Goal: Task Accomplishment & Management: Complete application form

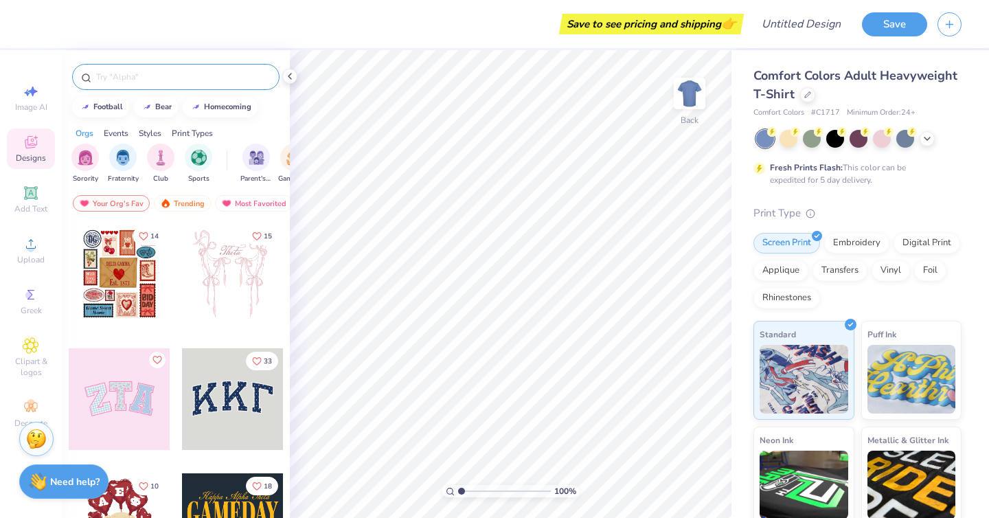
click at [139, 80] on input "text" at bounding box center [183, 77] width 176 height 14
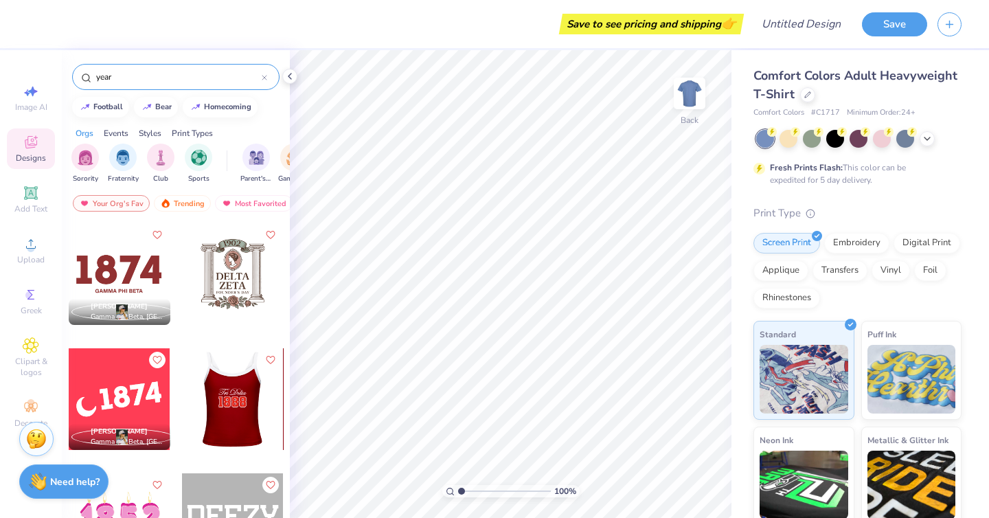
type input "year"
click at [131, 277] on div at bounding box center [120, 274] width 102 height 102
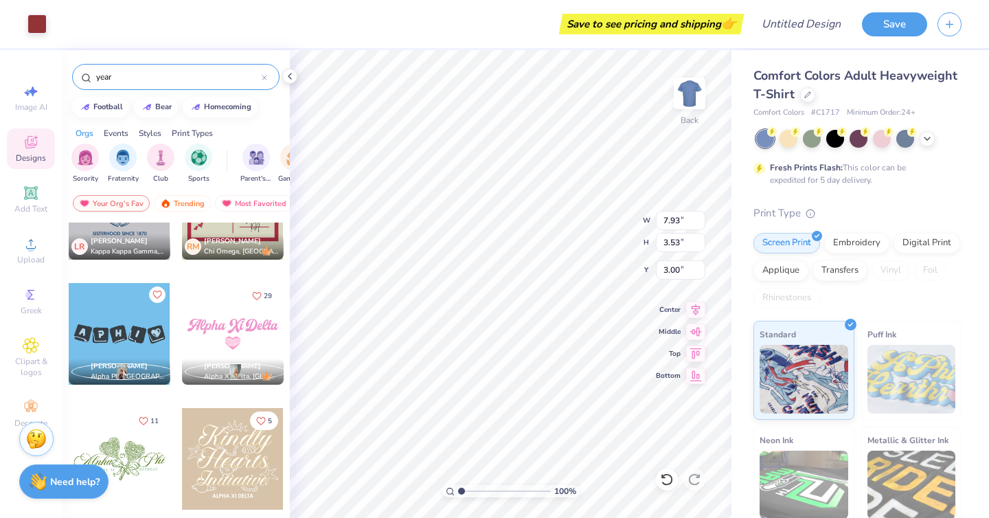
scroll to position [5942, 0]
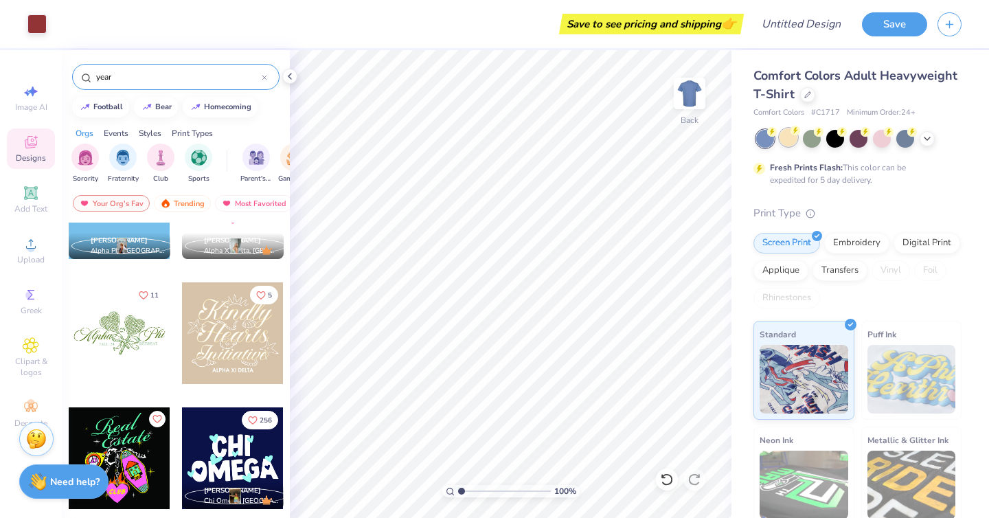
click at [788, 146] on div at bounding box center [789, 137] width 18 height 18
click at [861, 240] on div "Embroidery" at bounding box center [856, 241] width 65 height 21
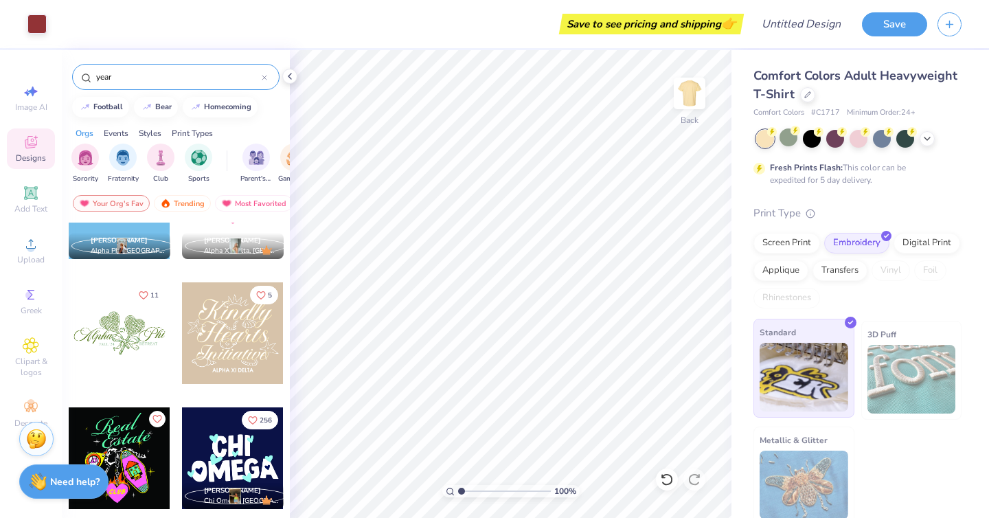
scroll to position [8, 0]
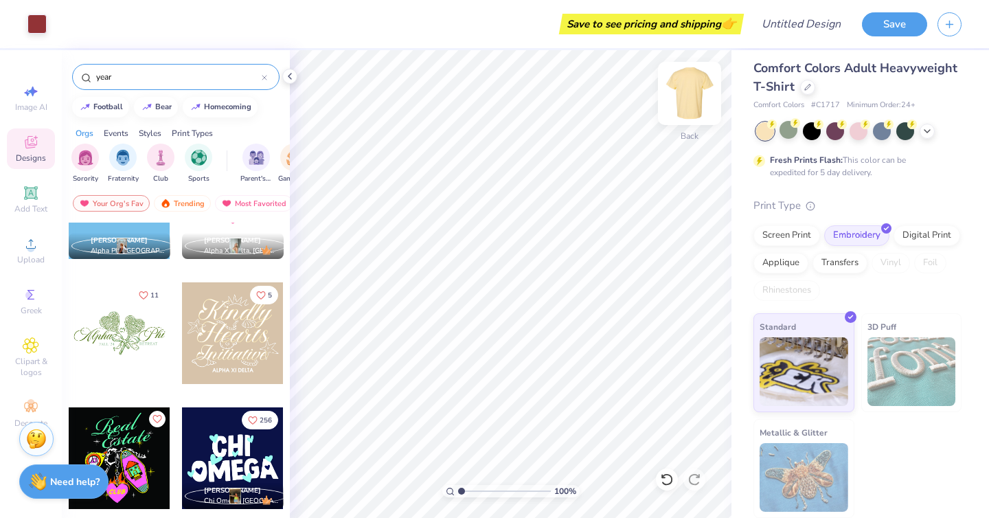
click at [692, 88] on img at bounding box center [689, 93] width 55 height 55
click at [808, 84] on icon at bounding box center [807, 85] width 7 height 7
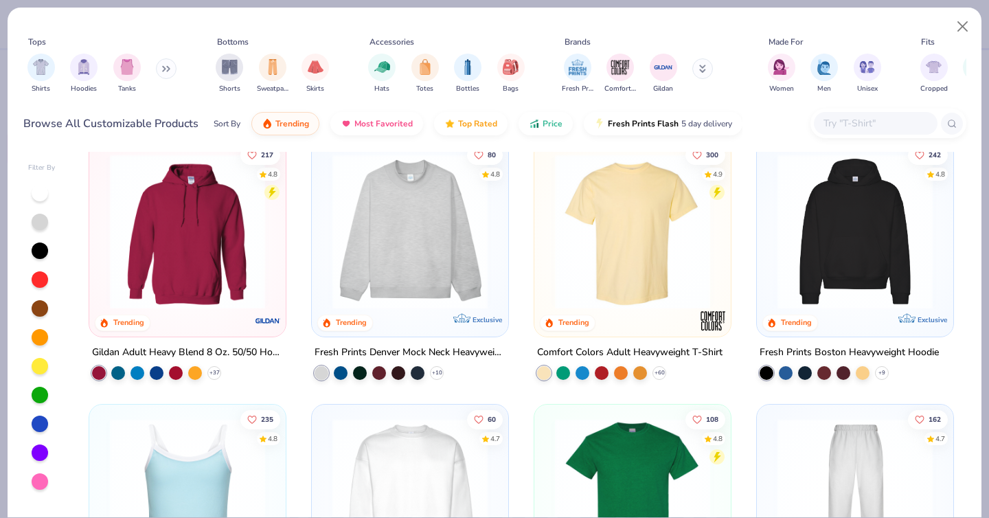
scroll to position [30, 0]
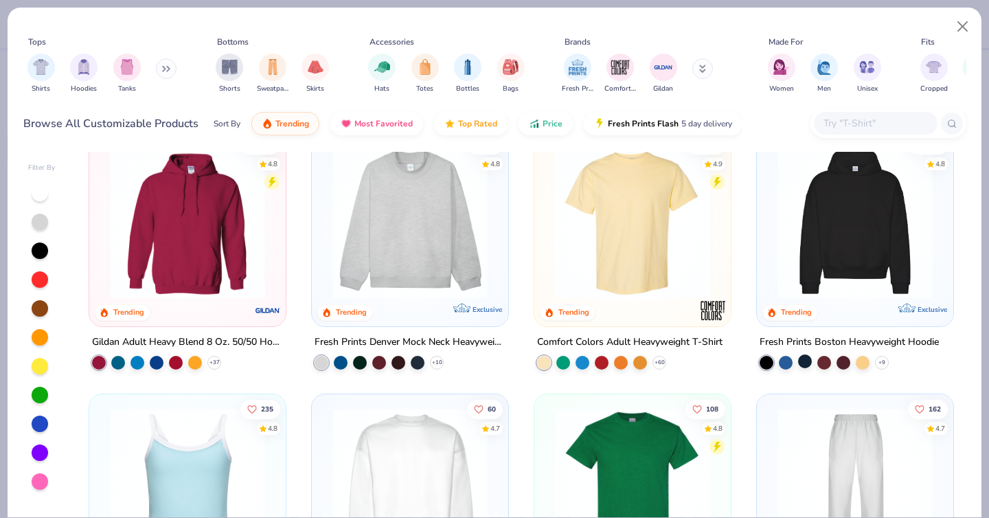
click at [813, 360] on div "+ 9" at bounding box center [824, 363] width 129 height 14
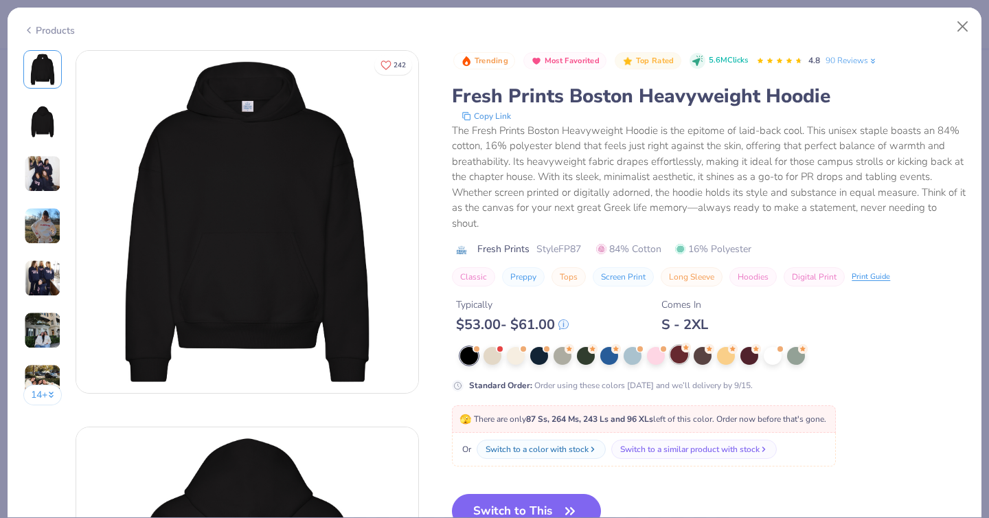
click at [676, 357] on div at bounding box center [679, 355] width 18 height 18
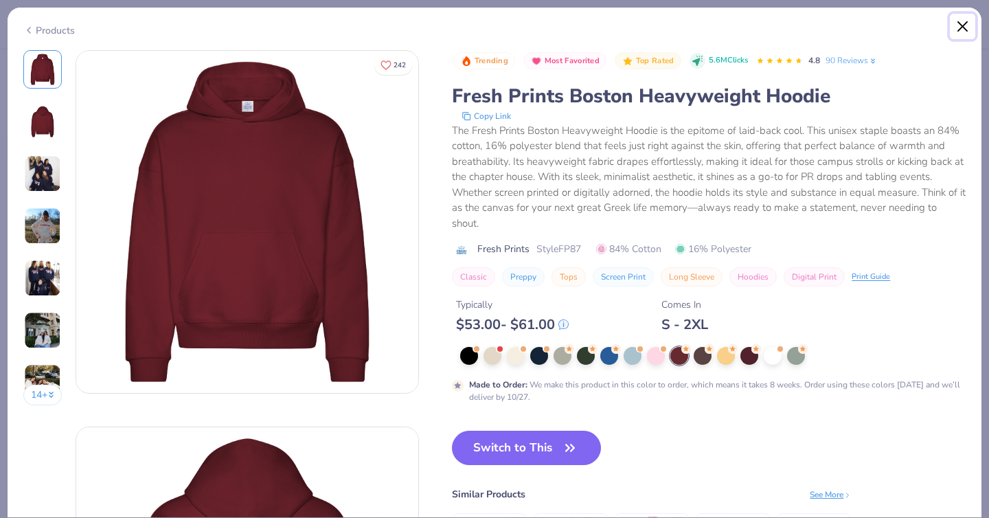
click at [958, 27] on button "Close" at bounding box center [963, 27] width 26 height 26
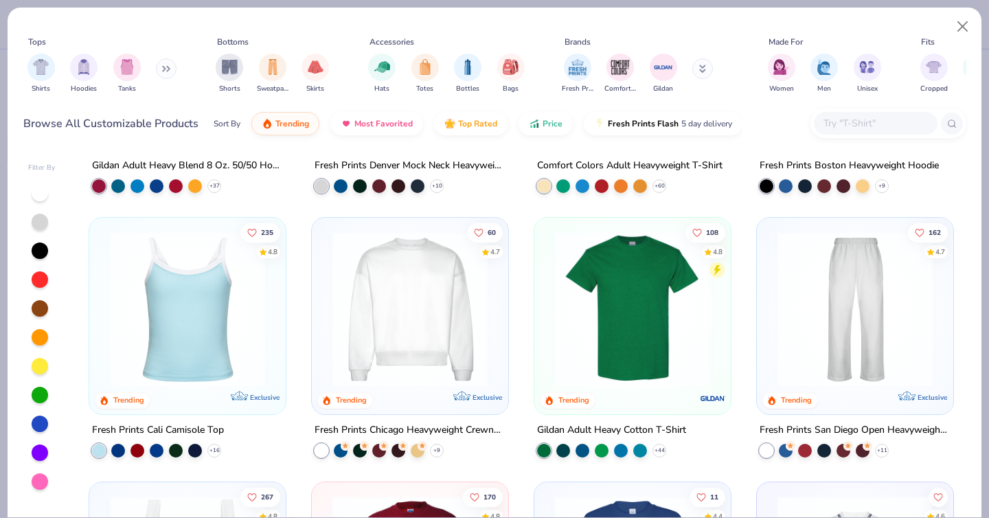
scroll to position [207, 0]
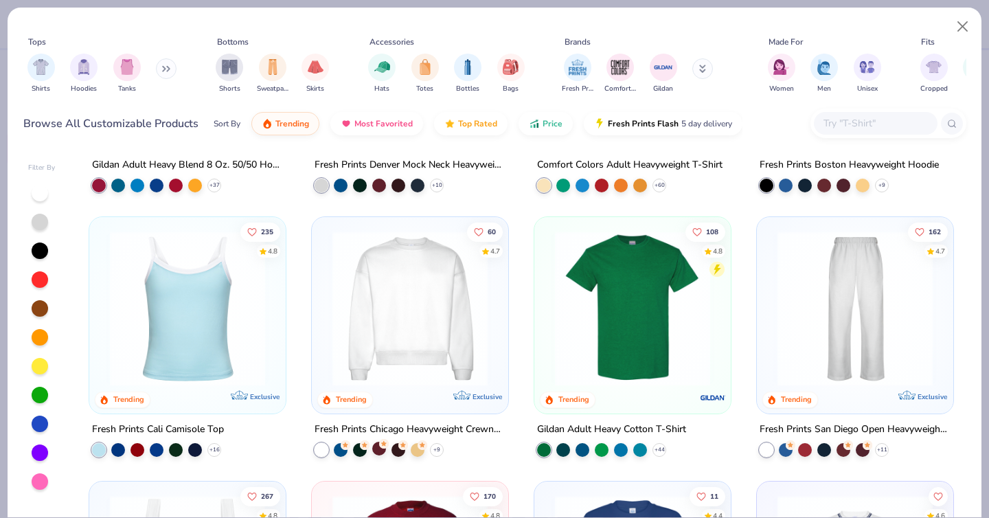
click at [380, 451] on div at bounding box center [379, 448] width 14 height 14
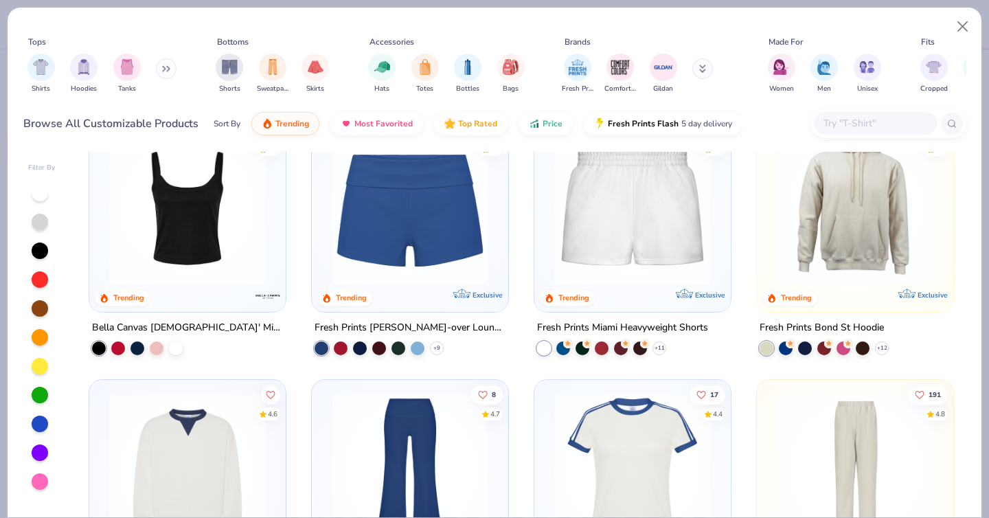
scroll to position [780, 0]
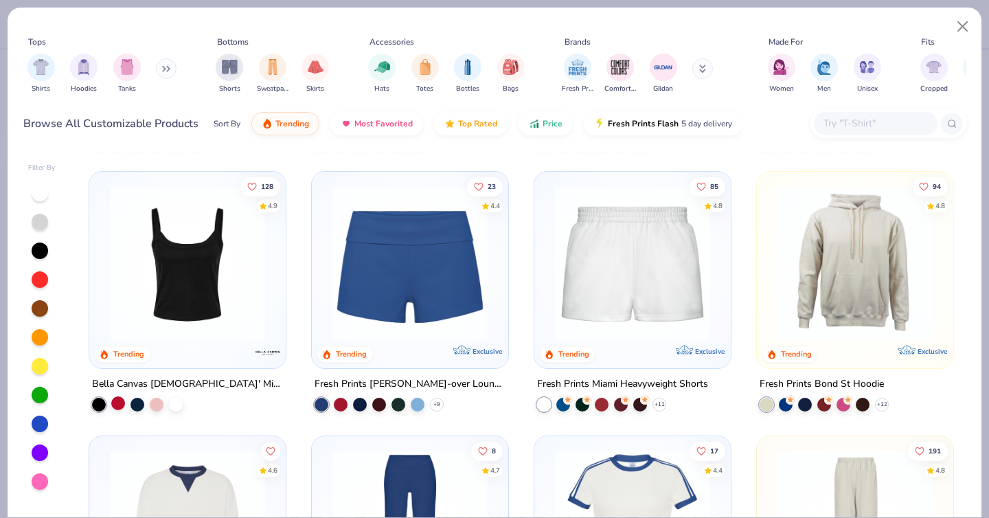
click at [117, 405] on div at bounding box center [118, 403] width 14 height 14
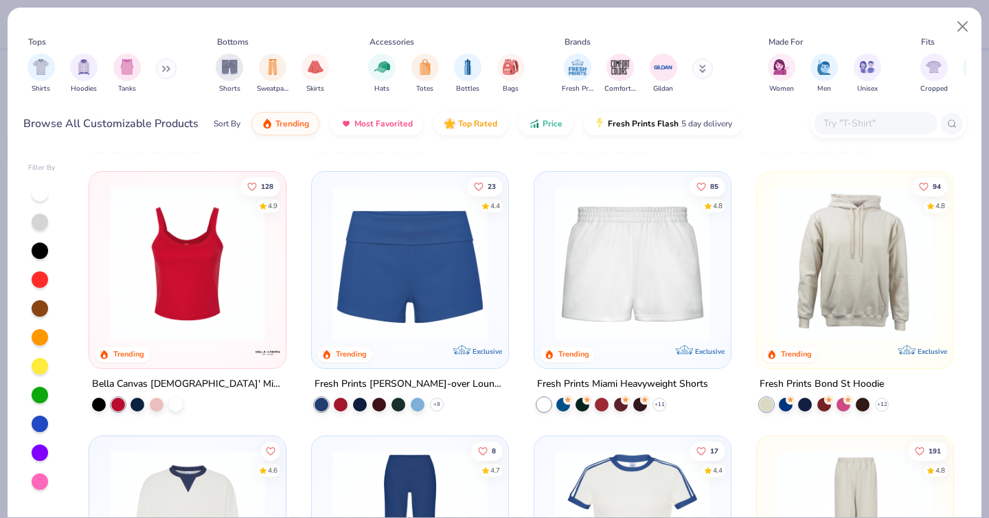
click at [249, 270] on img at bounding box center [187, 262] width 169 height 155
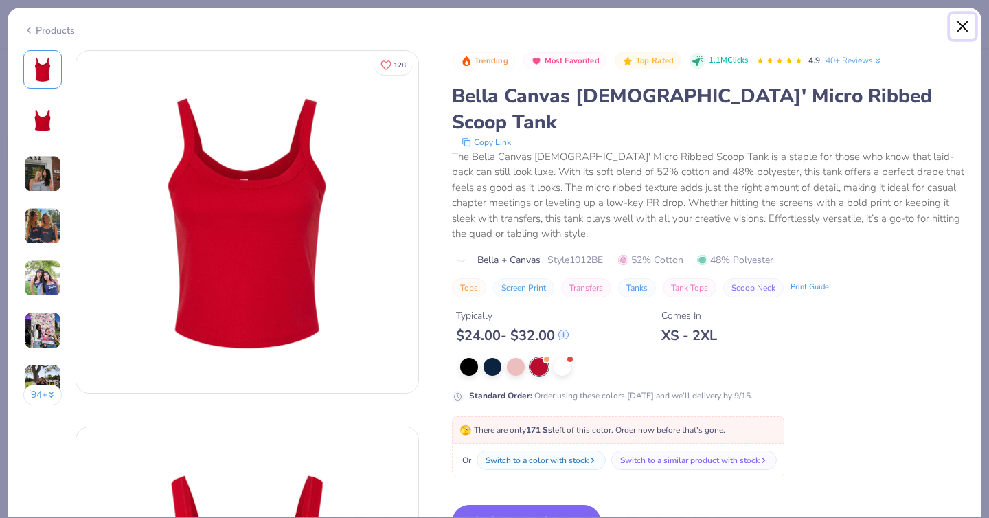
click at [963, 23] on button "Close" at bounding box center [963, 27] width 26 height 26
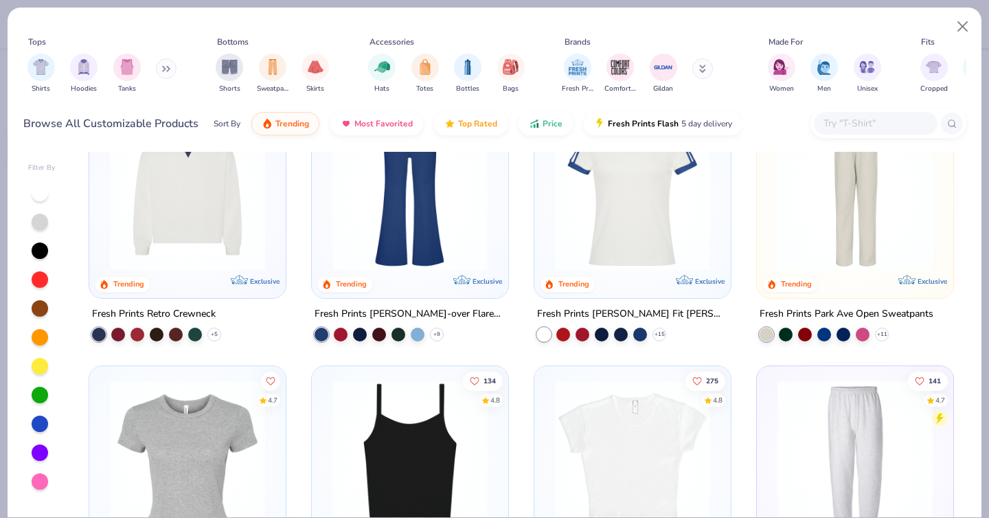
scroll to position [1289, 0]
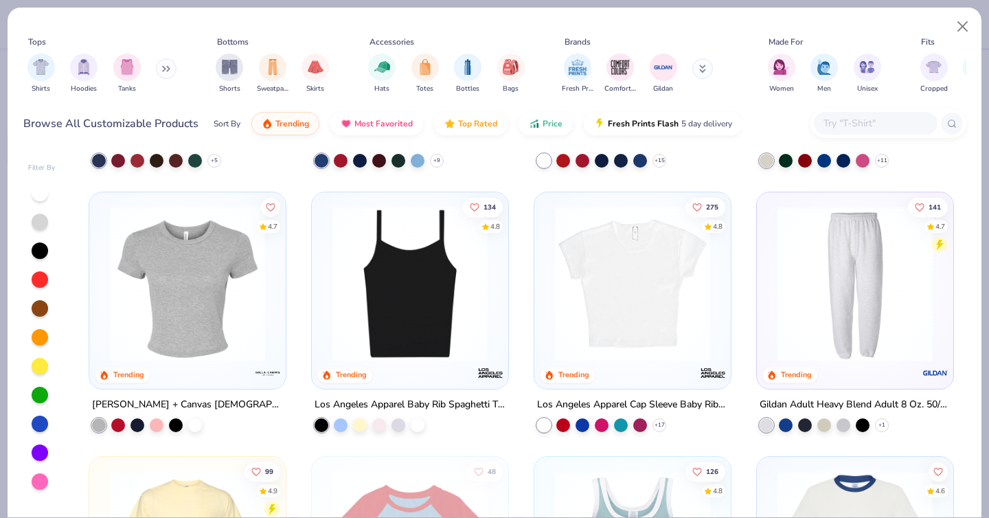
click at [387, 317] on img at bounding box center [410, 283] width 169 height 155
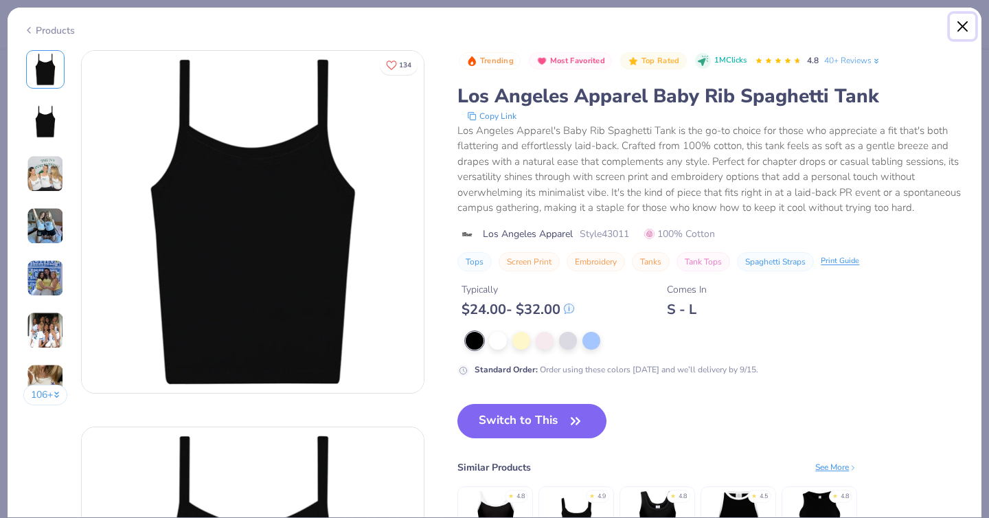
click at [958, 28] on button "Close" at bounding box center [963, 27] width 26 height 26
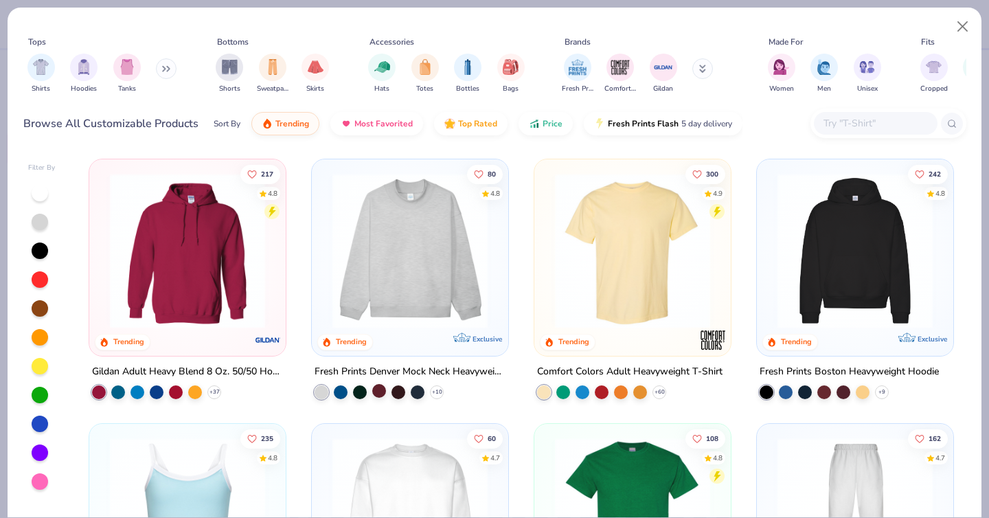
click at [379, 390] on div at bounding box center [379, 391] width 14 height 14
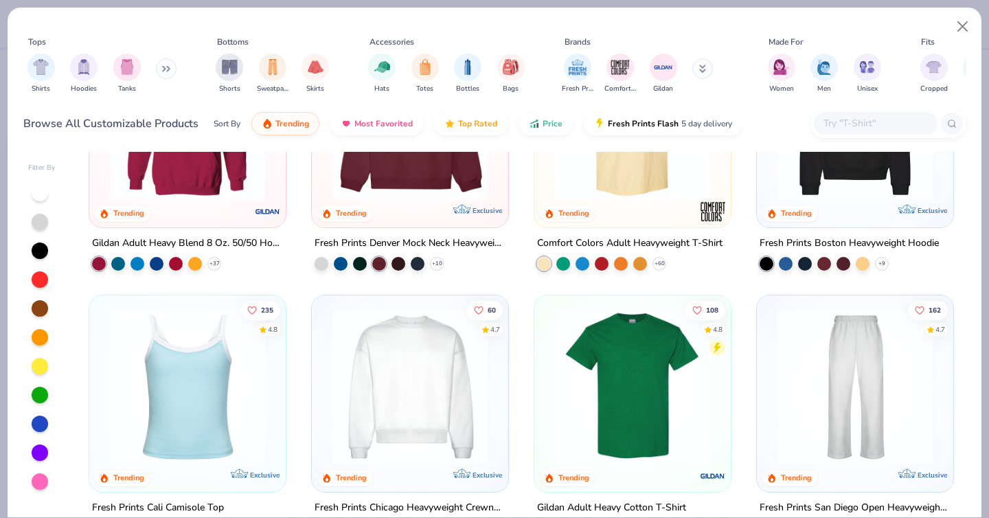
scroll to position [304, 0]
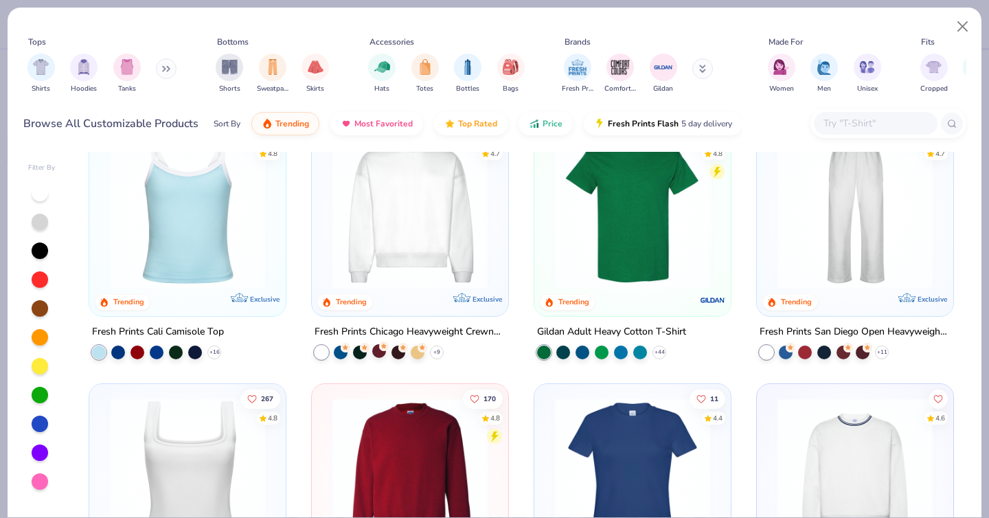
click at [375, 356] on div at bounding box center [379, 350] width 14 height 14
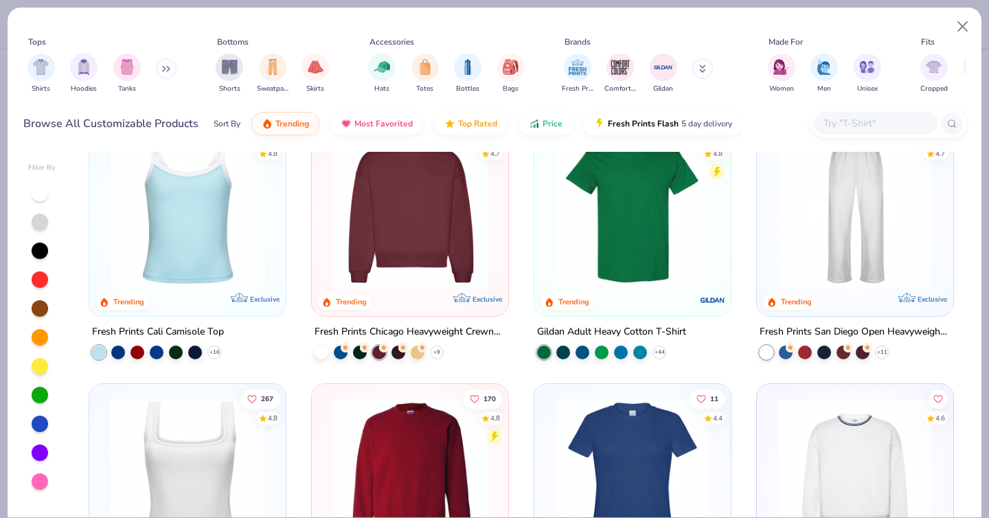
click at [419, 230] on img at bounding box center [410, 210] width 169 height 155
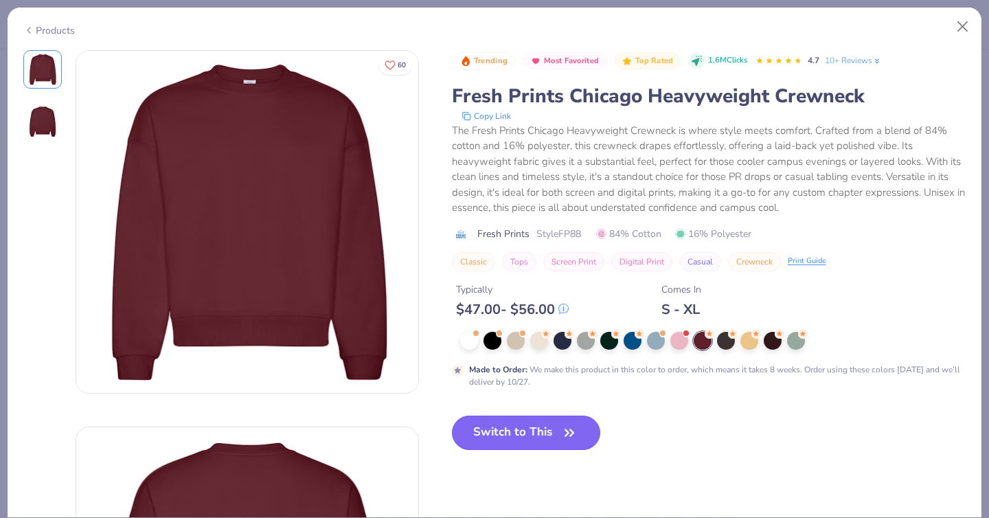
click at [532, 442] on button "Switch to This" at bounding box center [526, 433] width 149 height 34
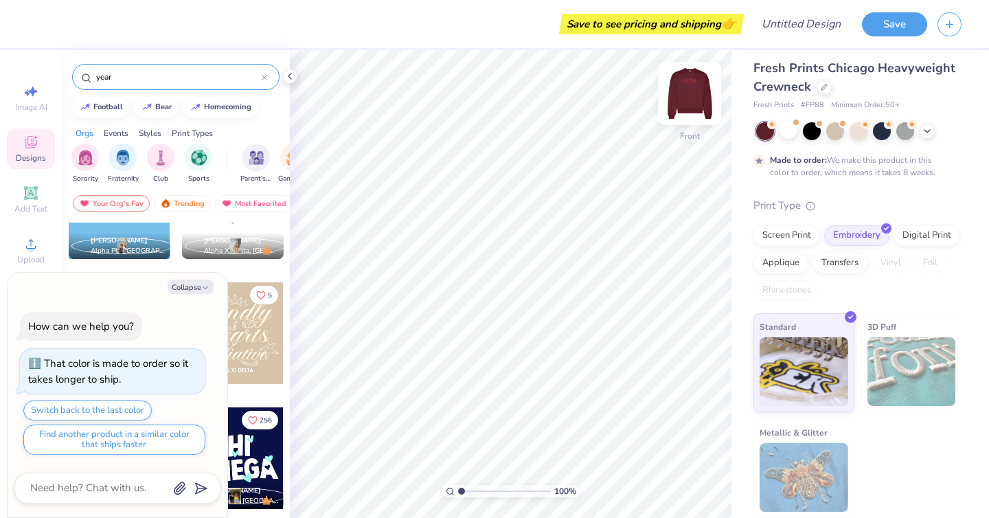
click at [694, 76] on img at bounding box center [689, 93] width 55 height 55
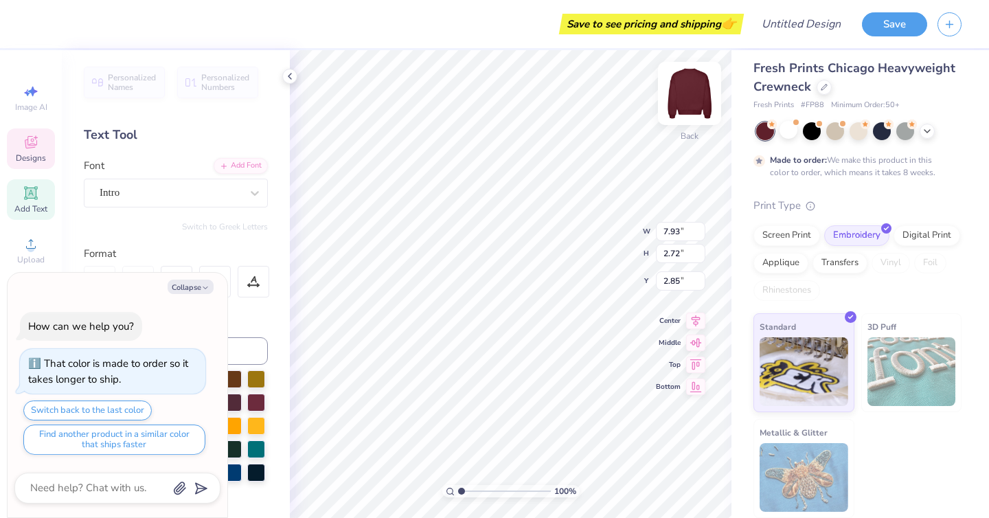
type textarea "x"
type input "3.48"
type textarea "x"
type input "3.00"
click at [624, 214] on div "100 % Back W 7.93 7.93 " H 2.72 2.72 " Y 3.00 3.00 " Center Middle Top Bottom" at bounding box center [511, 284] width 442 height 468
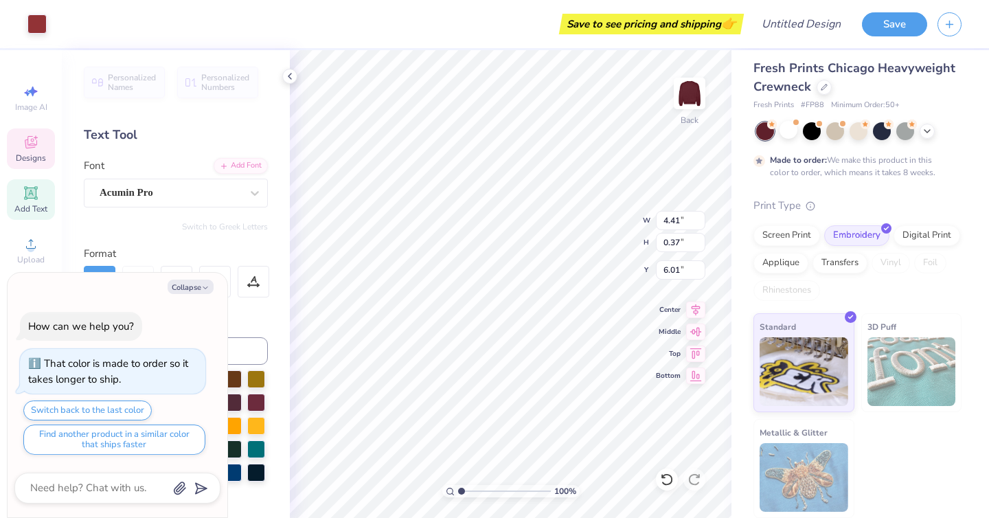
type textarea "x"
type input "6.00"
type textarea "x"
type textarea "G"
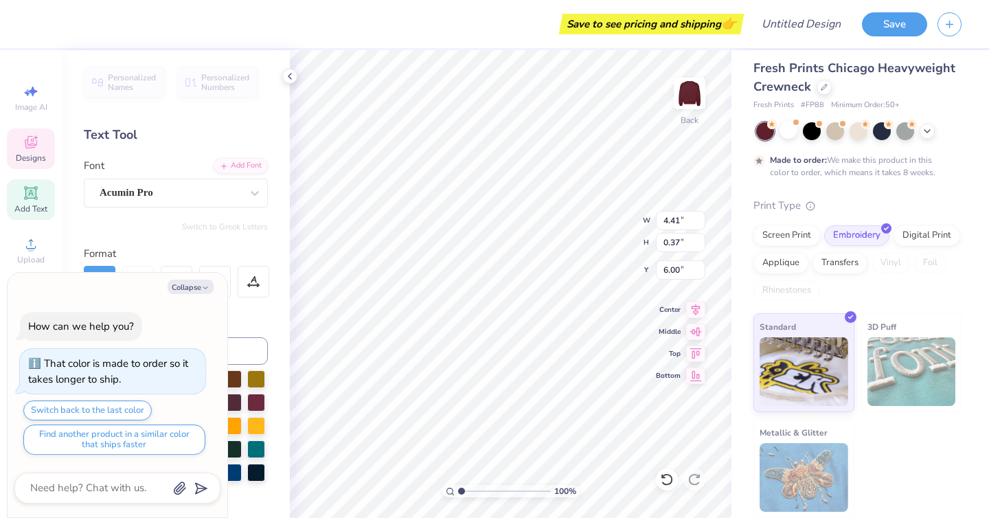
scroll to position [0, 0]
type textarea "x"
type textarea "Ge"
type textarea "x"
type textarea "Gene"
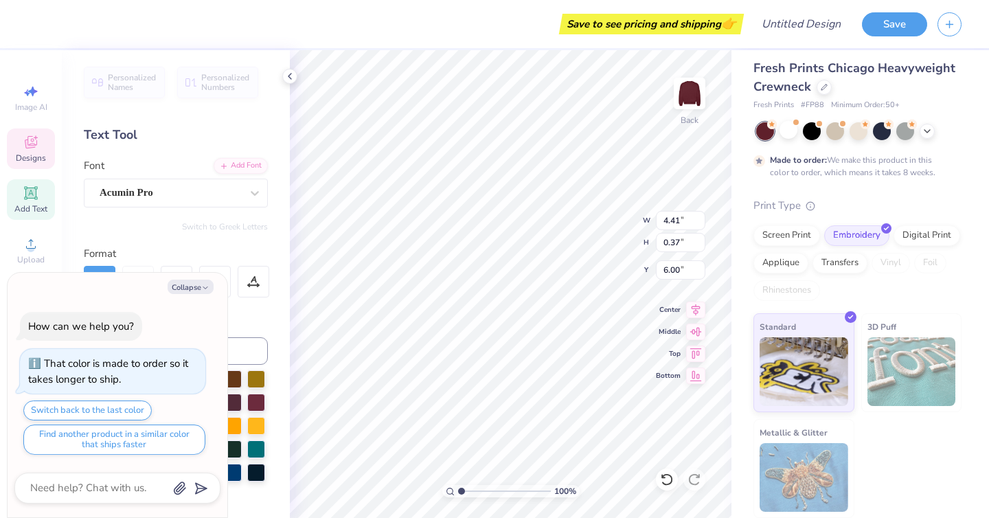
type textarea "x"
type textarea "Gene4"
type textarea "x"
type textarea "Gene4r"
type textarea "x"
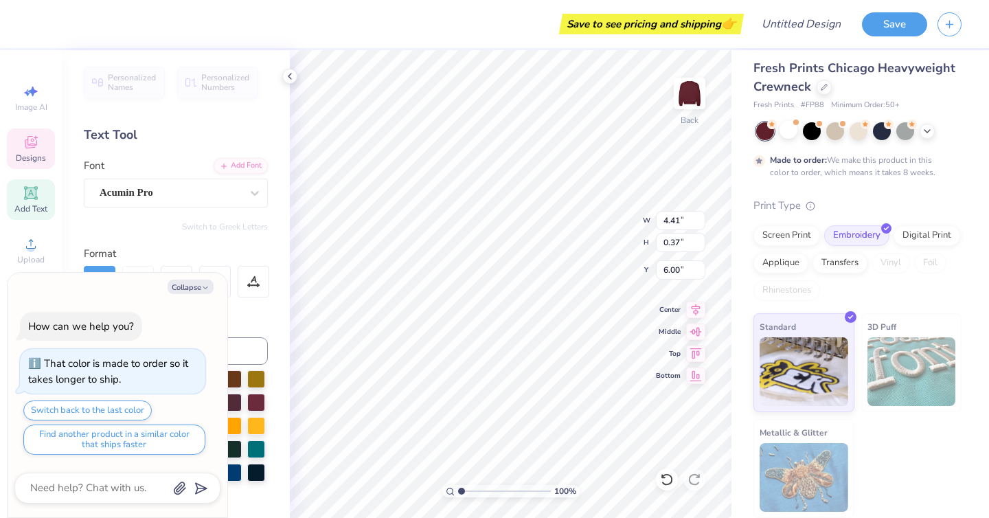
type textarea "Gene4ri"
type textarea "x"
type textarea "Gene4ric"
type textarea "x"
type textarea "Gene4ric"
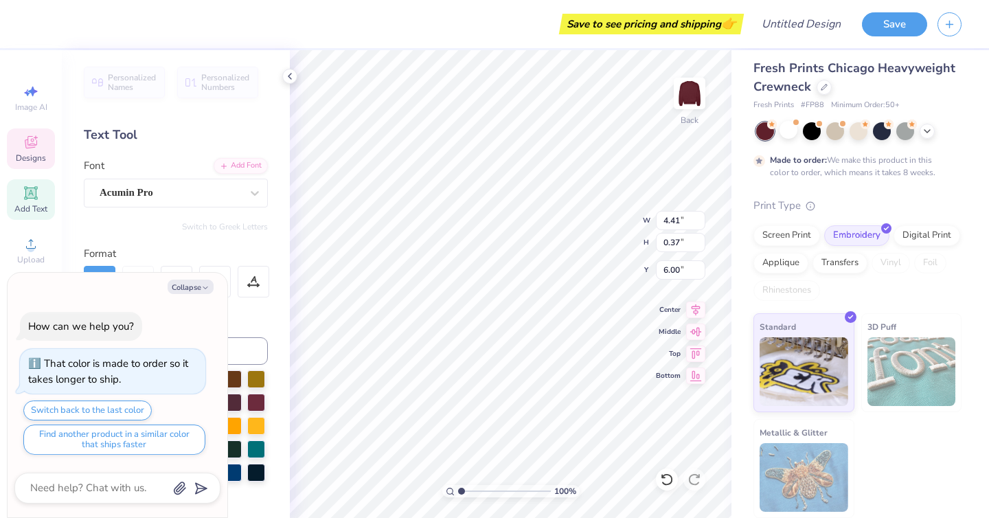
type textarea "x"
type textarea "Gene4ric"
type textarea "x"
type textarea "Gene4ri"
type textarea "x"
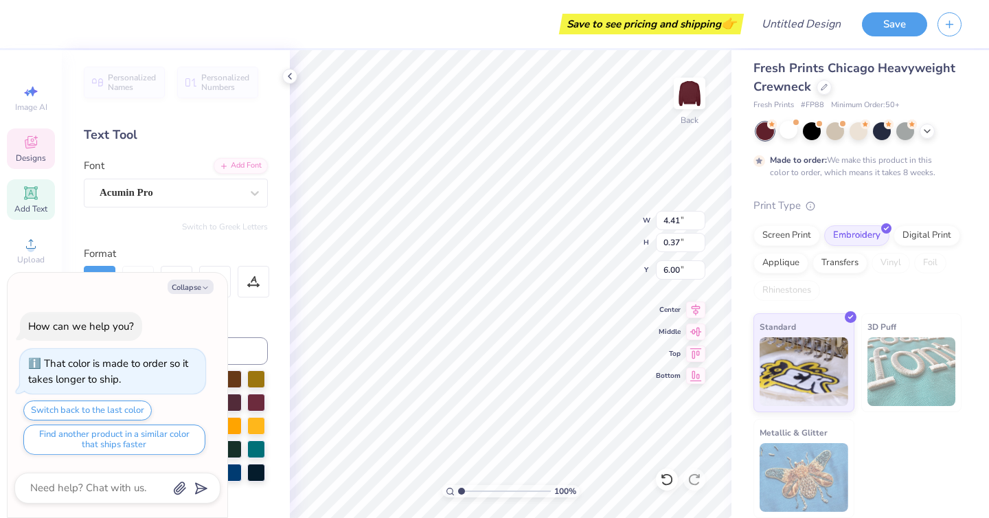
type textarea "Gene4r"
type textarea "x"
type textarea "Gene4"
type textarea "x"
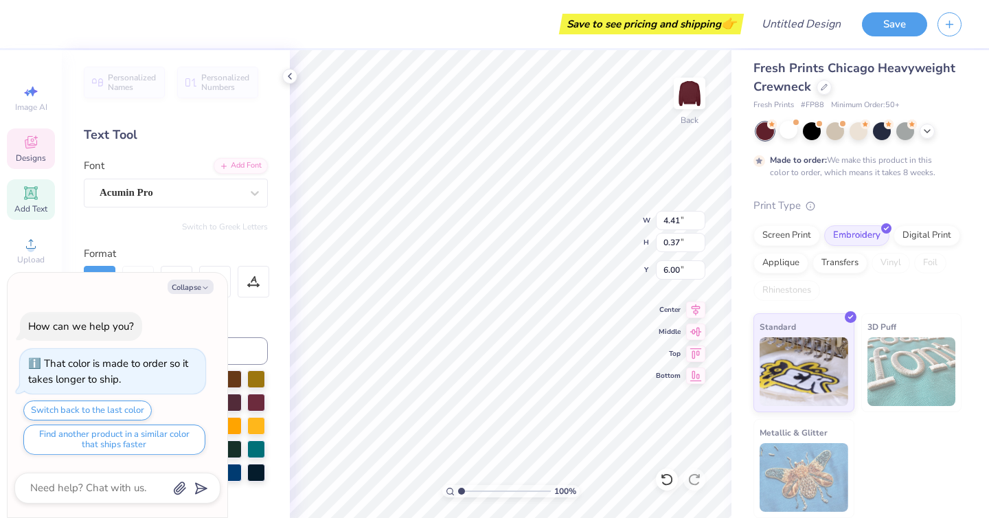
type textarea "Gene"
type textarea "x"
type textarea "Gen"
type textarea "x"
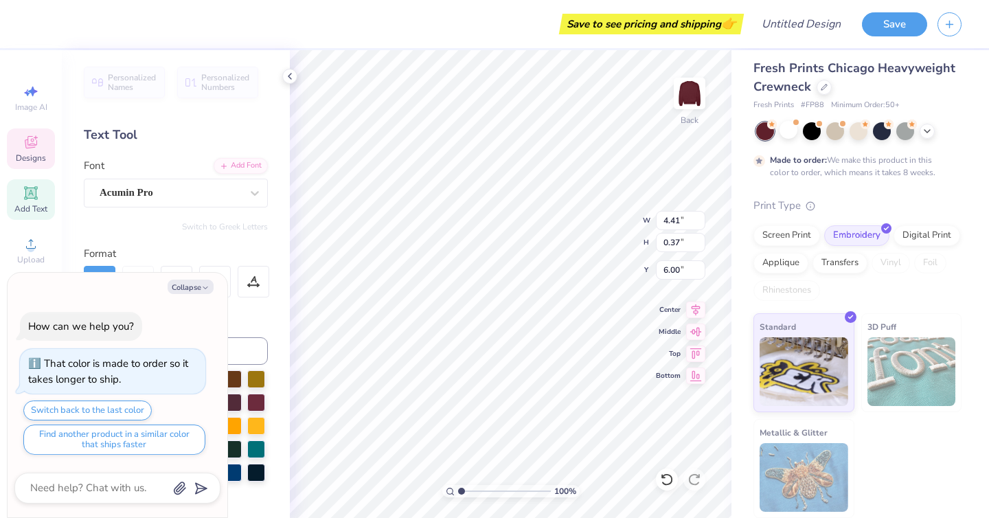
type textarea "Ge"
type textarea "x"
type textarea "G"
type textarea "x"
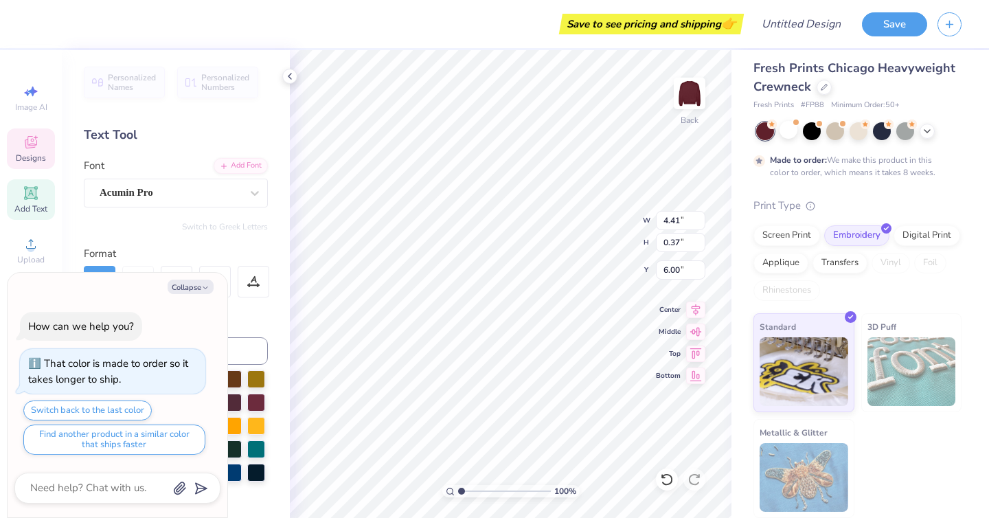
type textarea "G"
type textarea "x"
type textarea "GE"
type textarea "x"
type textarea "GEN"
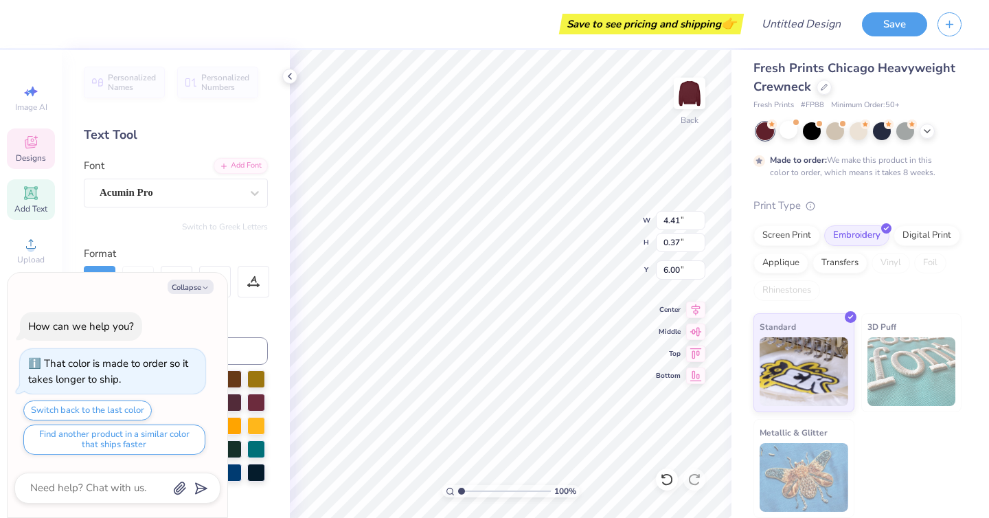
type textarea "x"
type textarea "GENE"
type textarea "x"
type textarea "GENER"
type textarea "x"
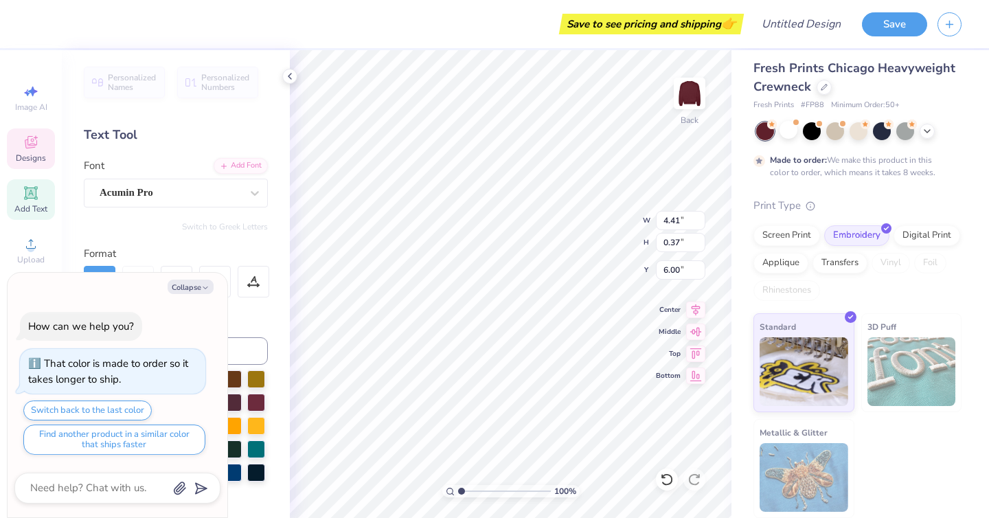
type textarea "GENERI"
type textarea "x"
type textarea "GENERIC"
type textarea "x"
type textarea "GENERIC"
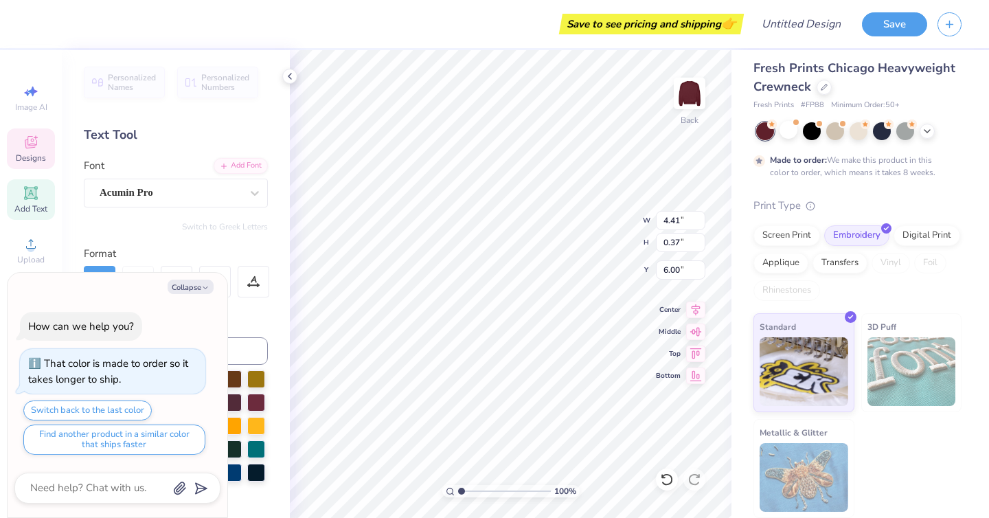
type textarea "x"
type textarea "GENERIC T"
type textarea "x"
type textarea "GENERIC TH"
type textarea "x"
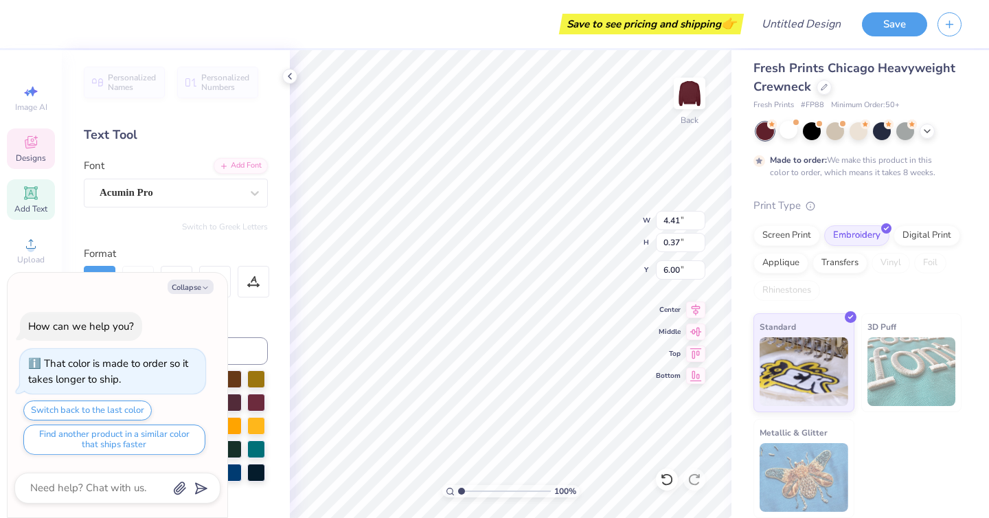
type textarea "GENERIC THE"
type textarea "x"
type textarea "GENERIC THEA"
type textarea "x"
type textarea "GENERIC THEAT"
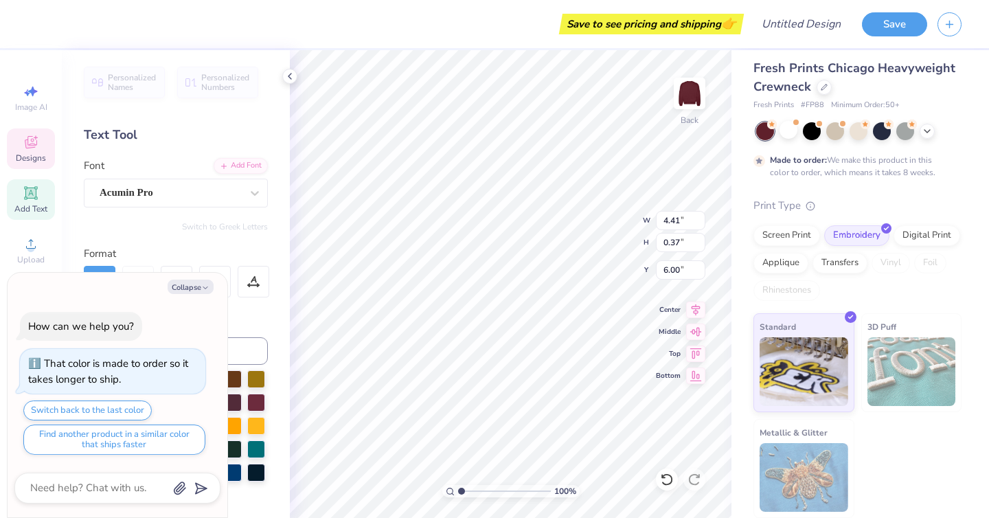
type textarea "x"
type textarea "GENERIC THEATR"
type textarea "x"
type textarea "GENERIC THEATRE"
type textarea "x"
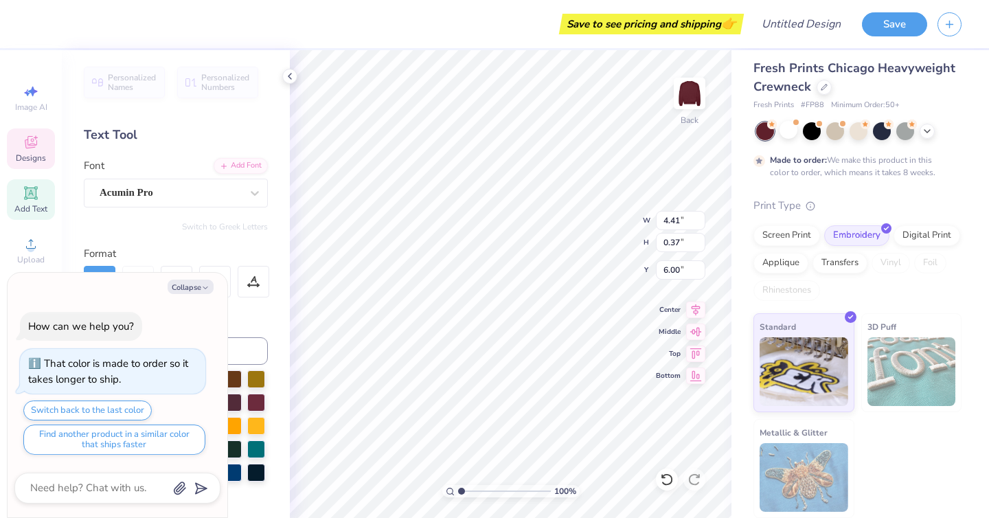
type textarea "GENERIC THEATRE"
type textarea "x"
type textarea "GENERIC THEATRE CO"
type textarea "x"
type textarea "GENERIC THEATRE COM"
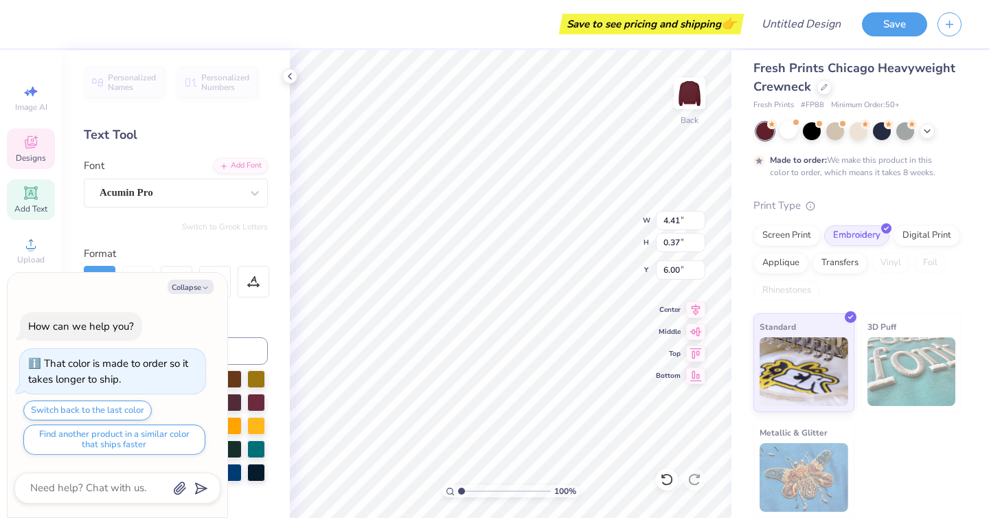
type textarea "x"
type textarea "GENERIC THEATRE COMPA"
type textarea "x"
type textarea "GENERIC THEATRE COMPANY"
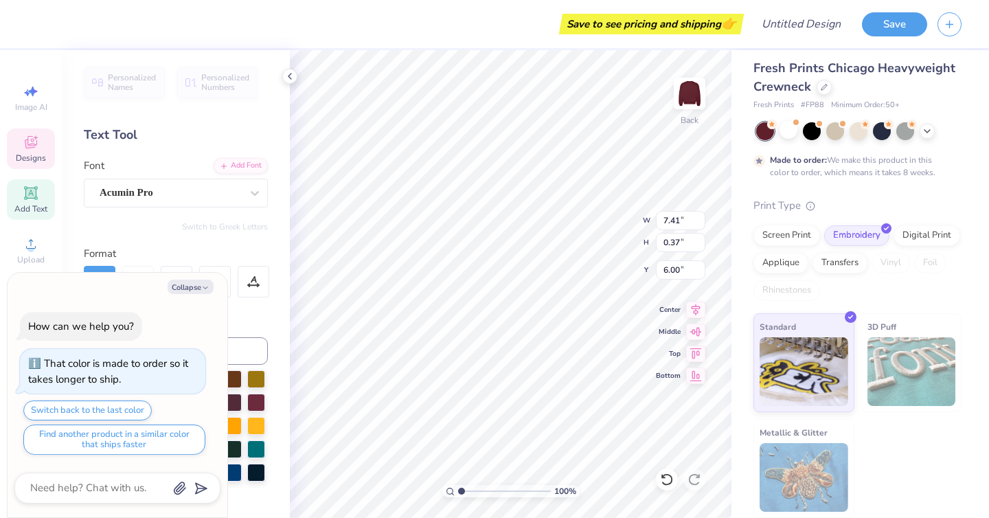
type textarea "x"
type input "6.17"
type textarea "x"
type input "7.93"
type input "2.72"
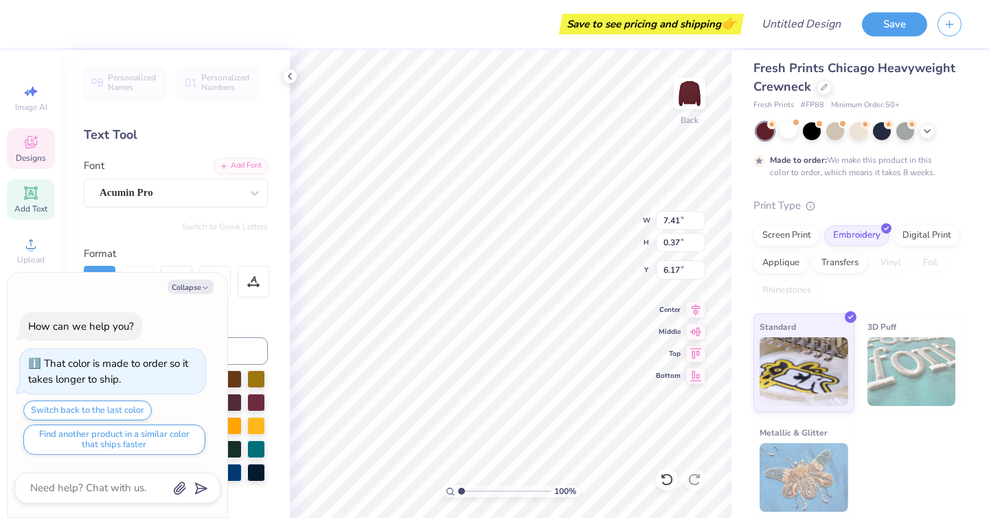
type input "3.00"
type textarea "x"
type textarea "1"
type textarea "x"
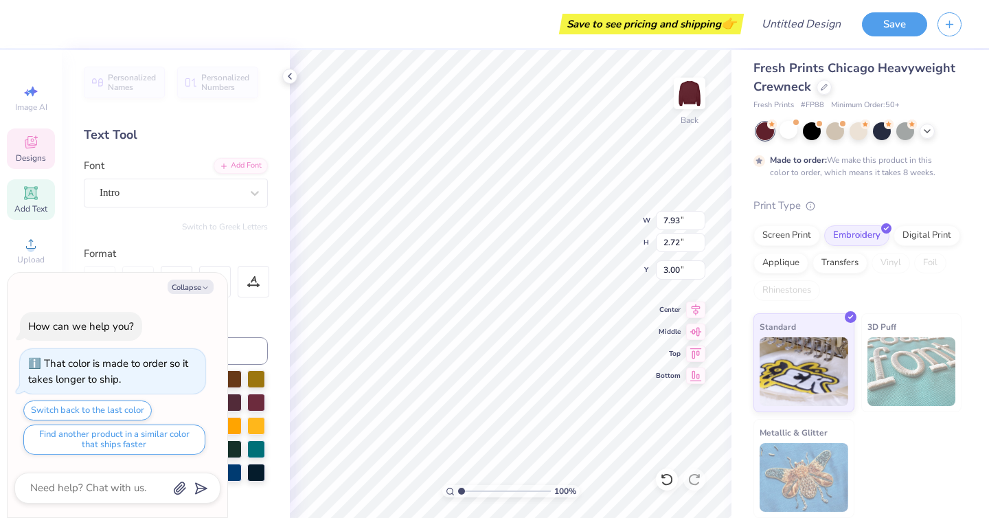
type textarea "198"
type textarea "x"
type textarea "1986"
type textarea "x"
type textarea "198"
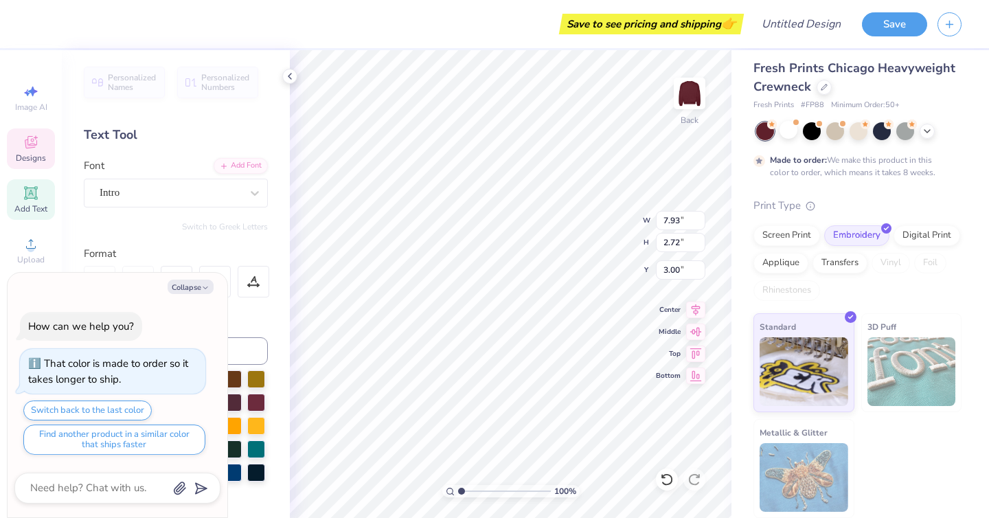
type textarea "x"
type textarea "1985"
type textarea "x"
type input "7.17"
type textarea "x"
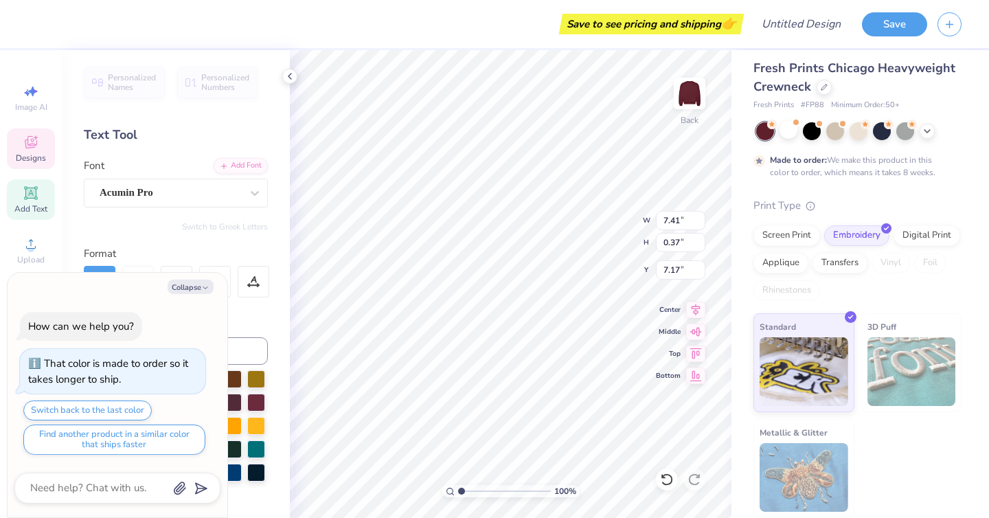
type input "8.23"
type input "2.73"
type input "3.00"
type textarea "x"
type input "3.84"
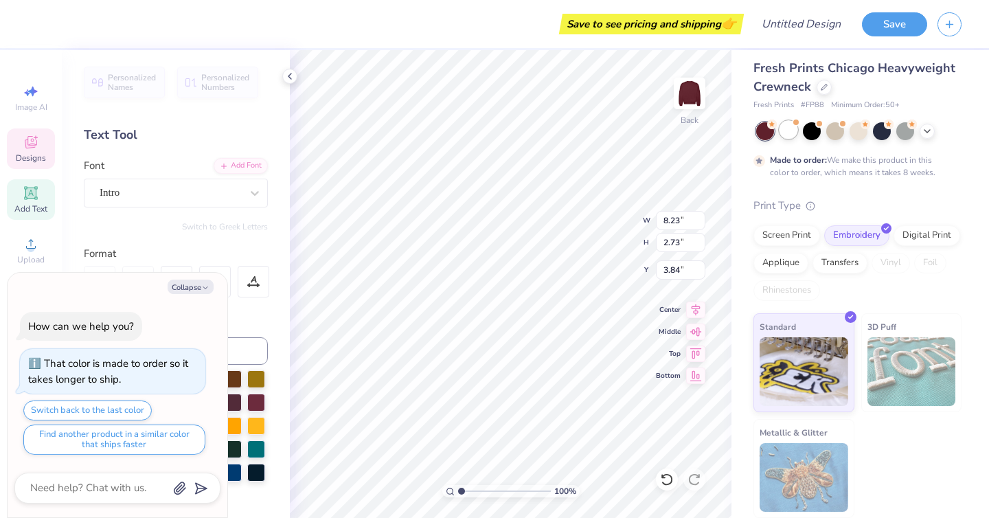
click at [795, 131] on div at bounding box center [789, 130] width 18 height 18
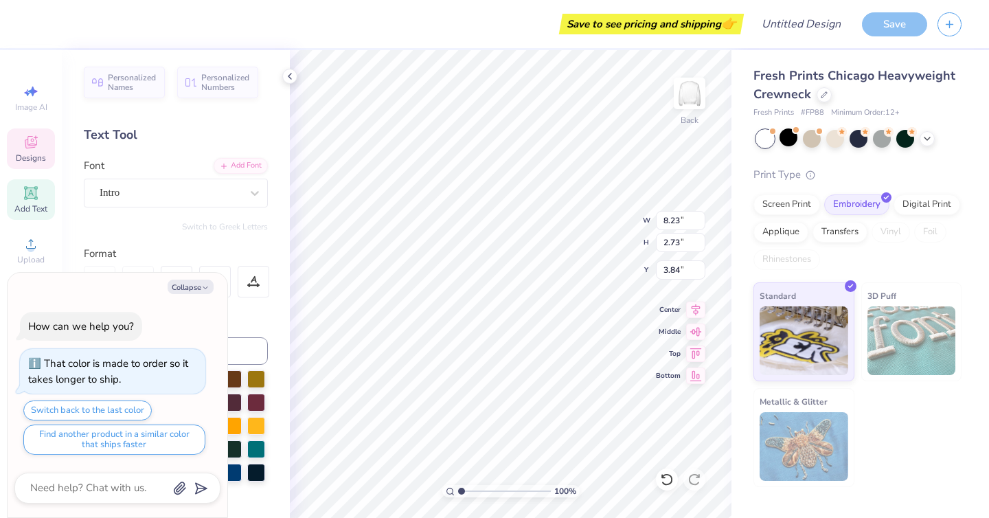
scroll to position [54, 0]
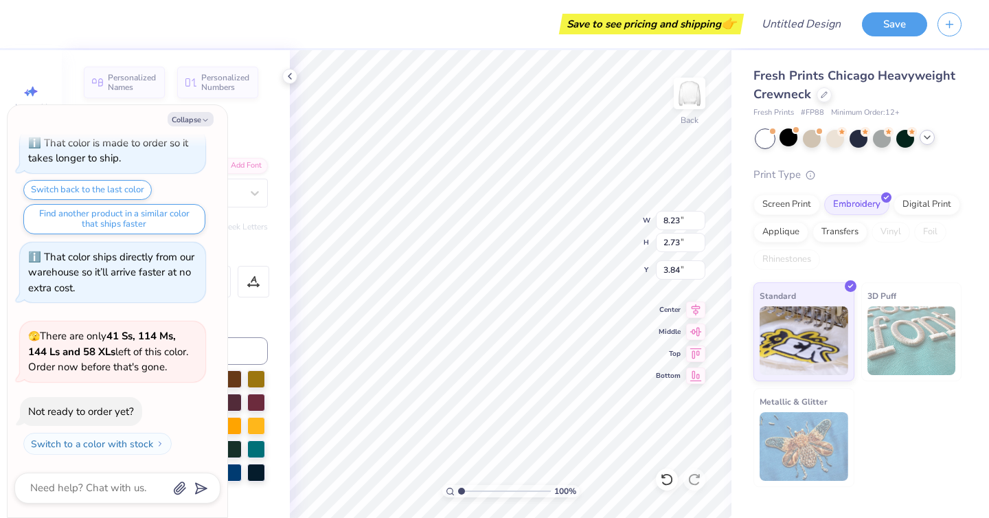
click at [931, 137] on icon at bounding box center [927, 137] width 11 height 11
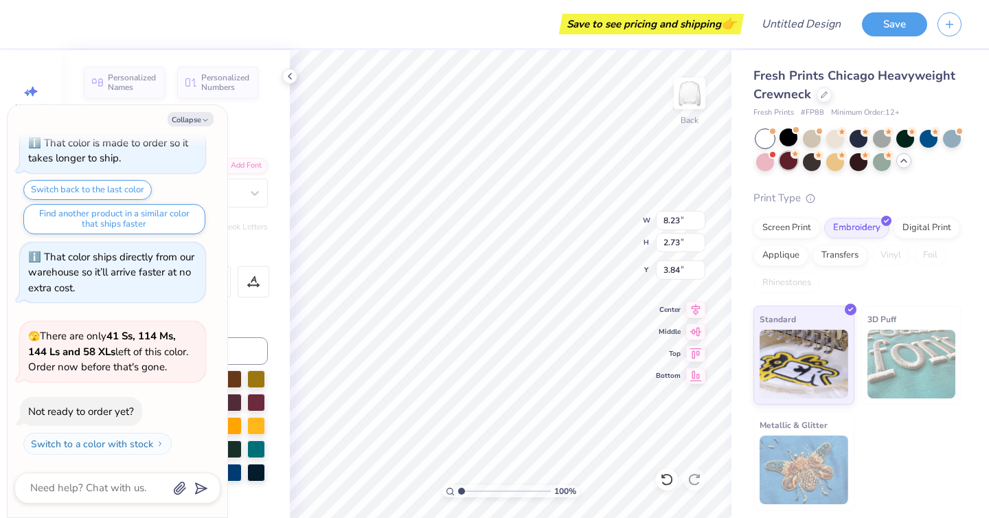
click at [787, 162] on div at bounding box center [789, 161] width 18 height 18
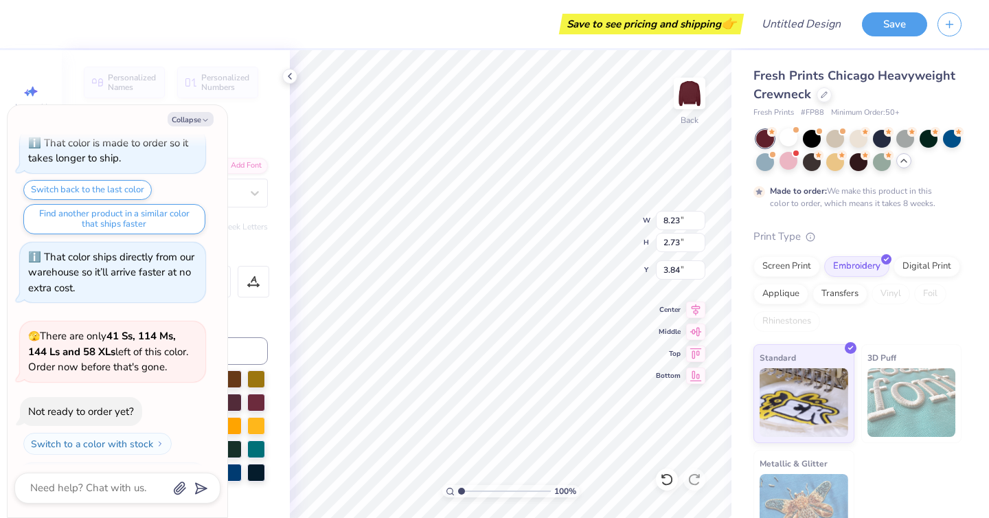
scroll to position [168, 0]
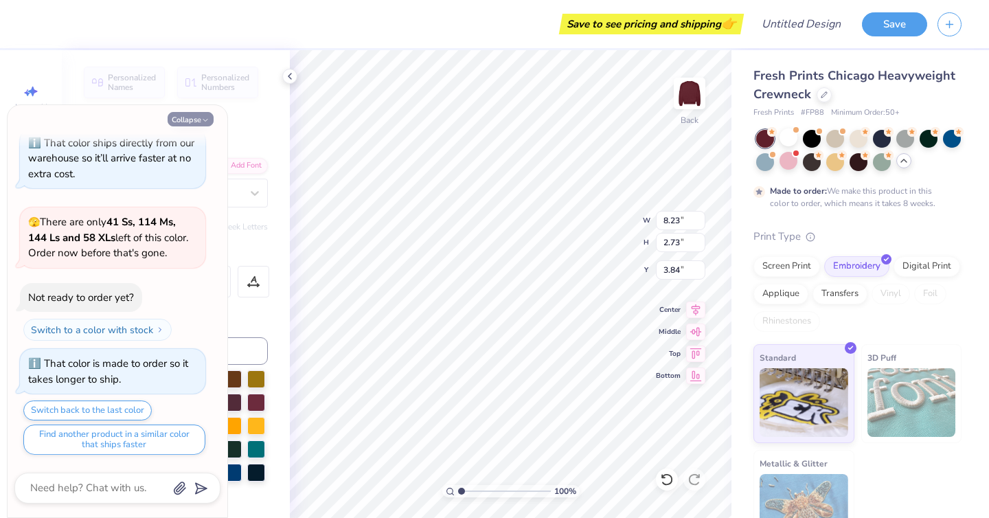
click at [202, 117] on icon "button" at bounding box center [205, 120] width 8 height 8
type textarea "x"
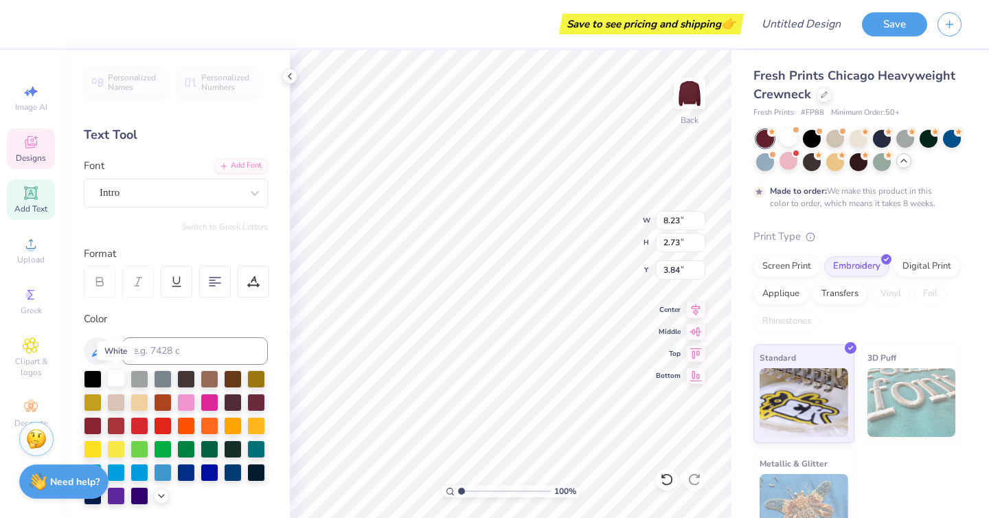
click at [117, 379] on div at bounding box center [116, 378] width 18 height 18
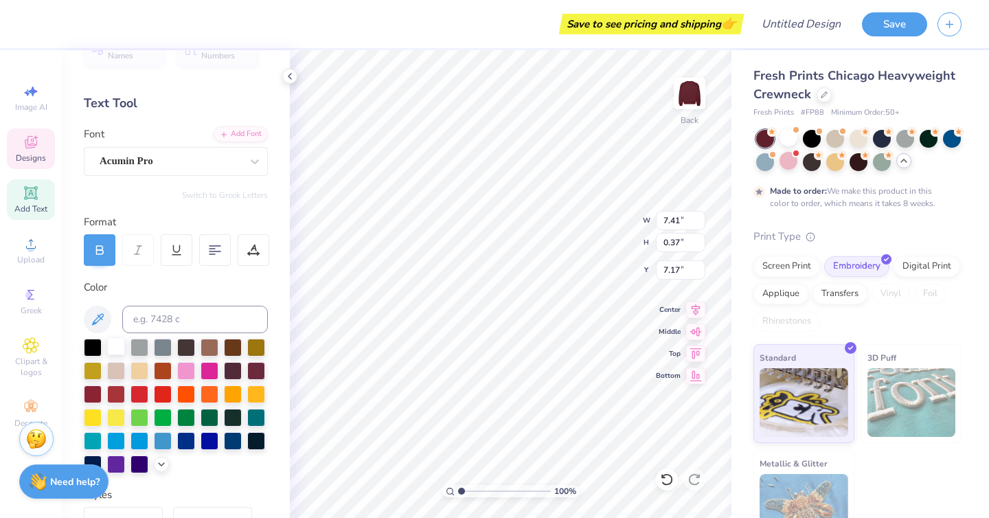
click at [115, 343] on div at bounding box center [116, 346] width 18 height 18
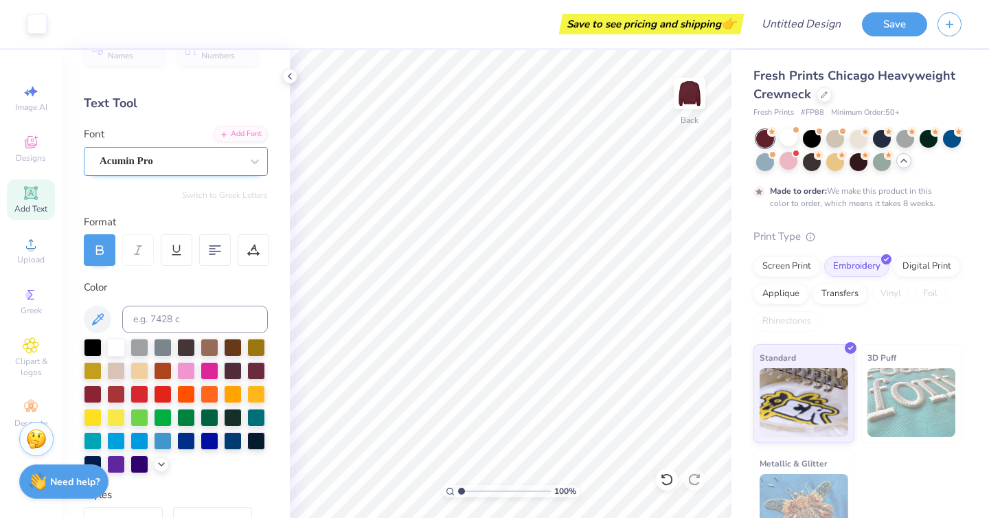
click at [188, 161] on div "Acumin Pro" at bounding box center [170, 160] width 144 height 21
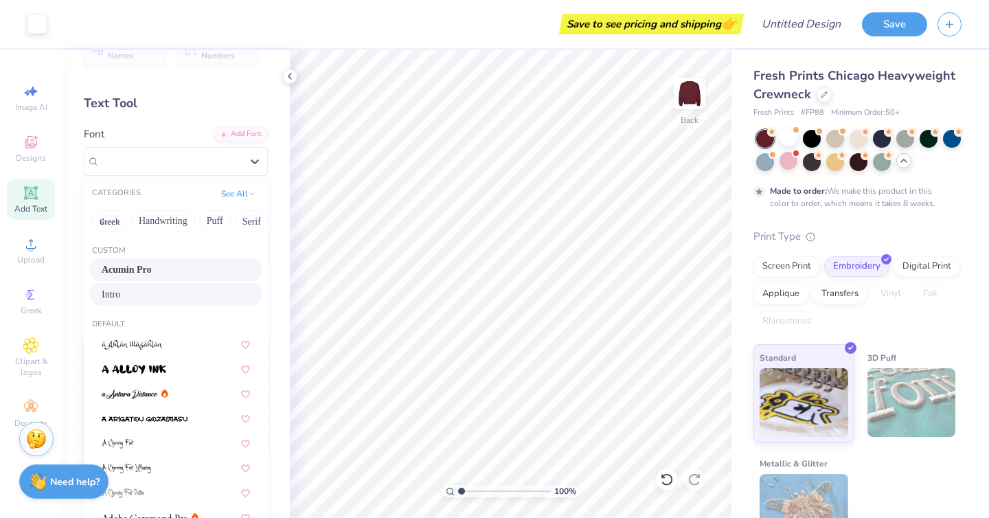
click at [139, 300] on div "Intro" at bounding box center [176, 294] width 148 height 14
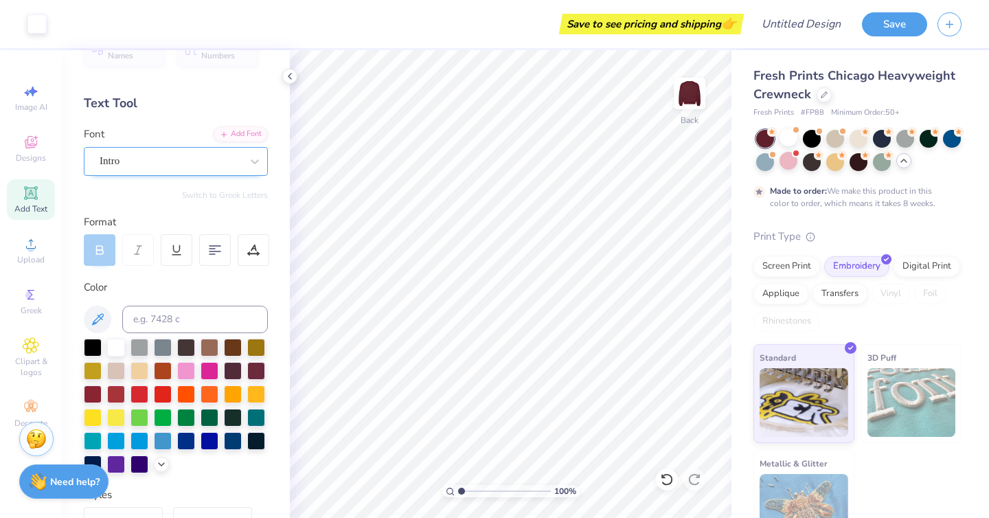
click at [137, 157] on div "Intro" at bounding box center [170, 160] width 144 height 21
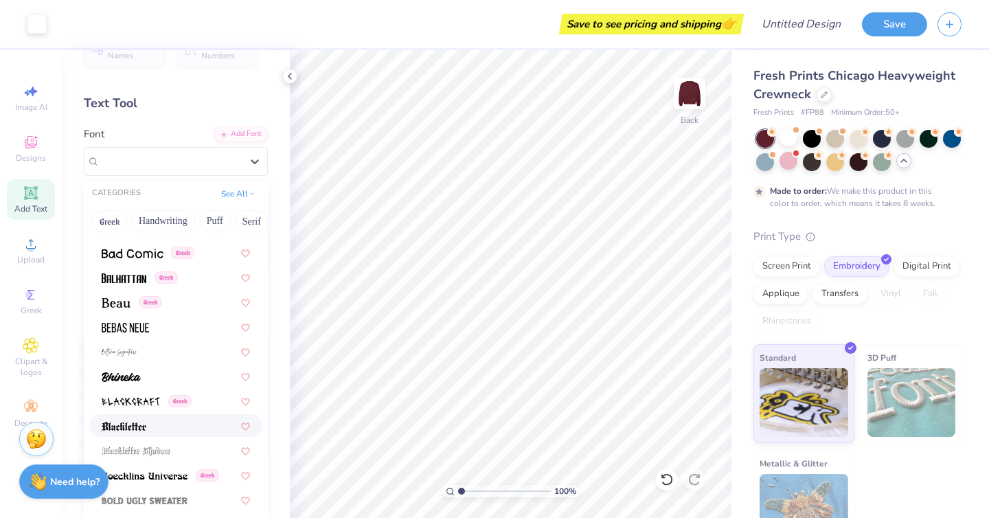
scroll to position [698, 0]
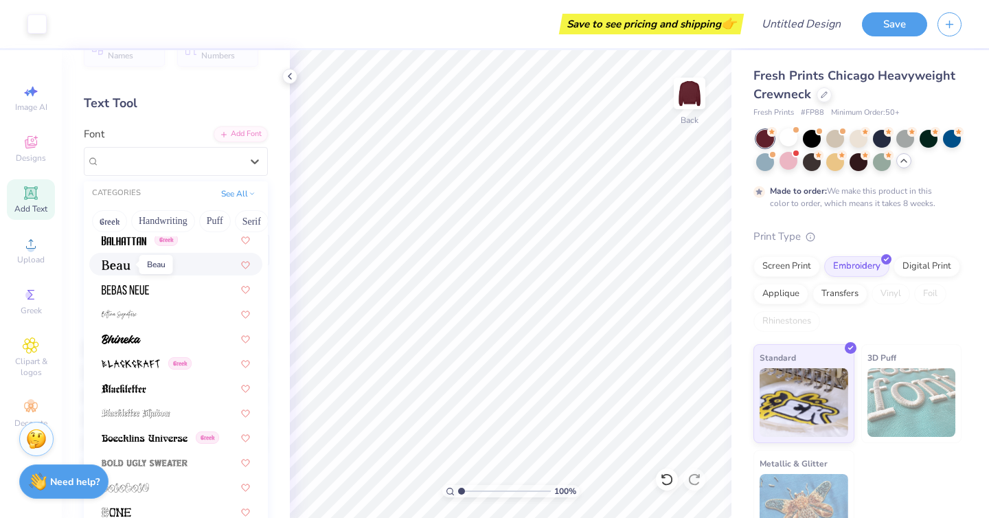
click at [113, 267] on img at bounding box center [116, 265] width 29 height 10
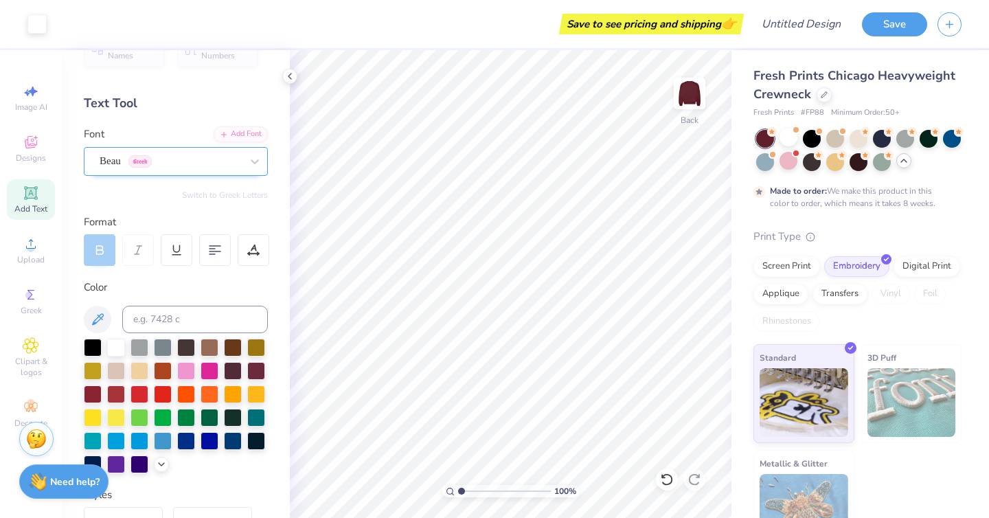
click at [216, 159] on div "Beau Greek" at bounding box center [170, 160] width 144 height 21
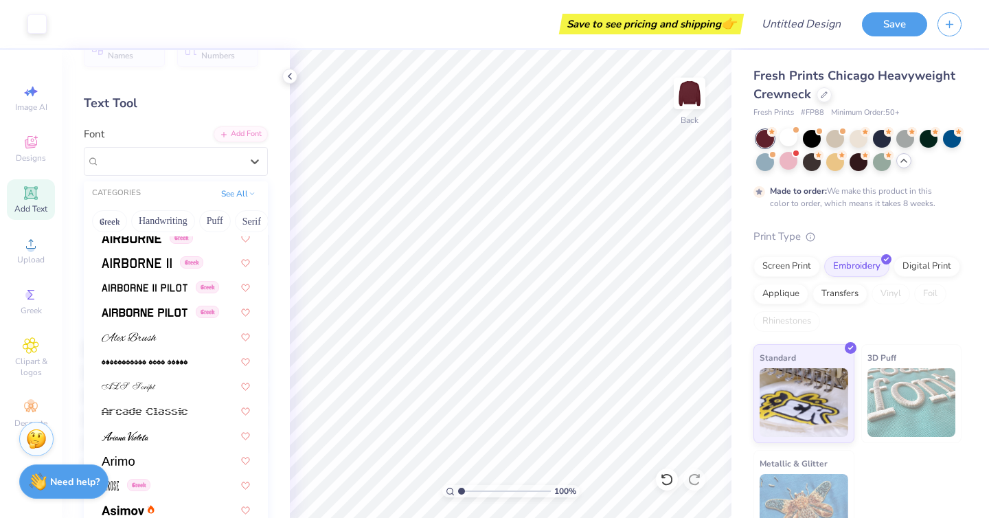
scroll to position [0, 0]
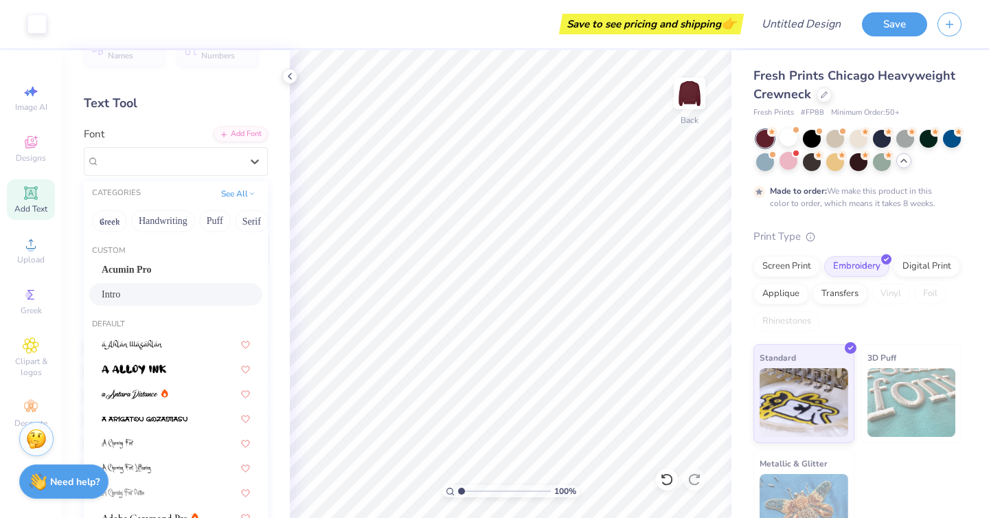
click at [120, 296] on span "Intro" at bounding box center [111, 294] width 19 height 14
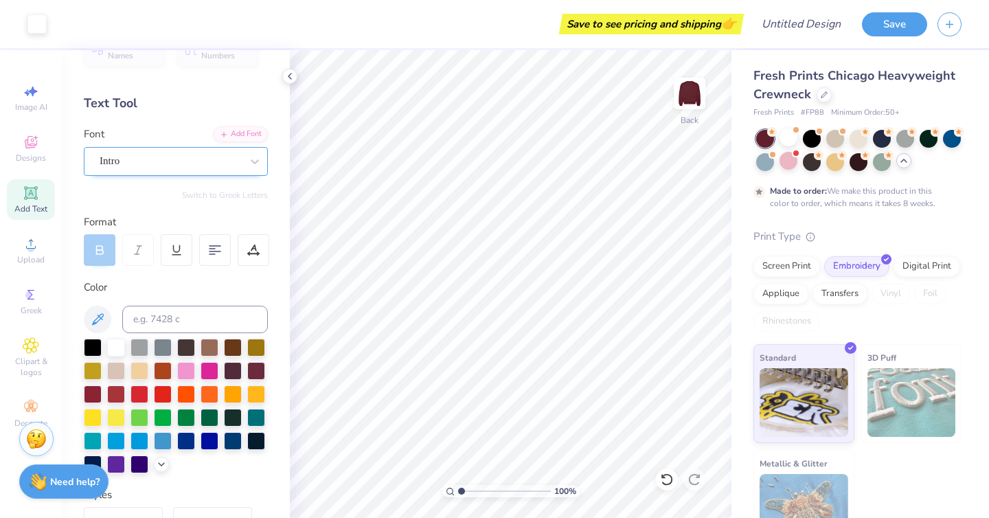
click at [137, 168] on div "Intro" at bounding box center [170, 160] width 144 height 21
click at [150, 157] on div "Intro" at bounding box center [171, 161] width 142 height 16
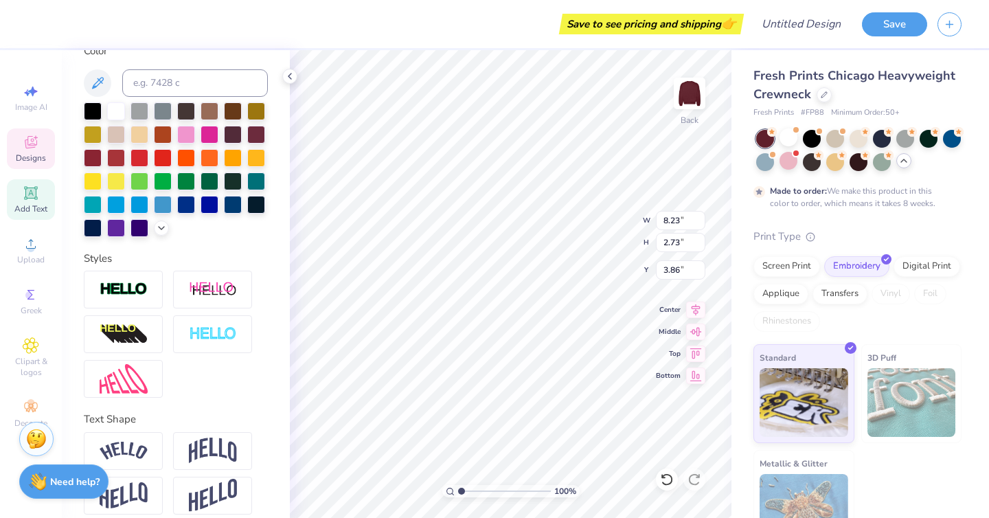
scroll to position [280, 0]
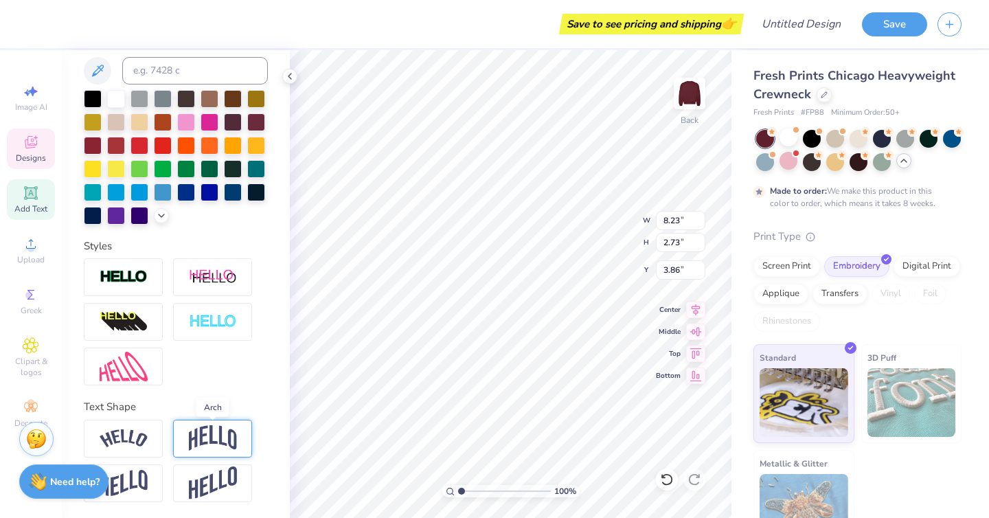
click at [212, 436] on img at bounding box center [213, 438] width 48 height 26
type input "4.32"
type input "3.06"
type input "9.80"
type input "8.23"
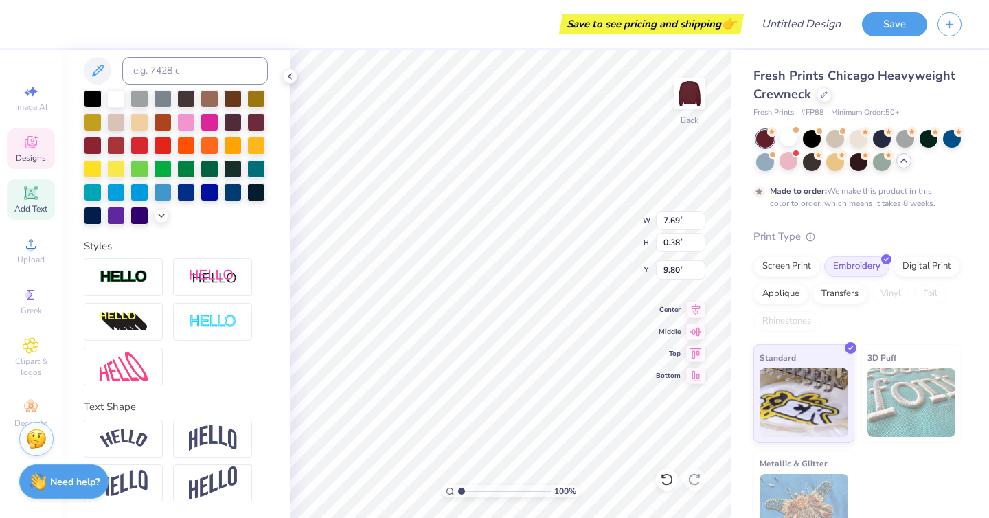
type input "4.32"
type input "3.06"
type input "9.42"
type input "4.95"
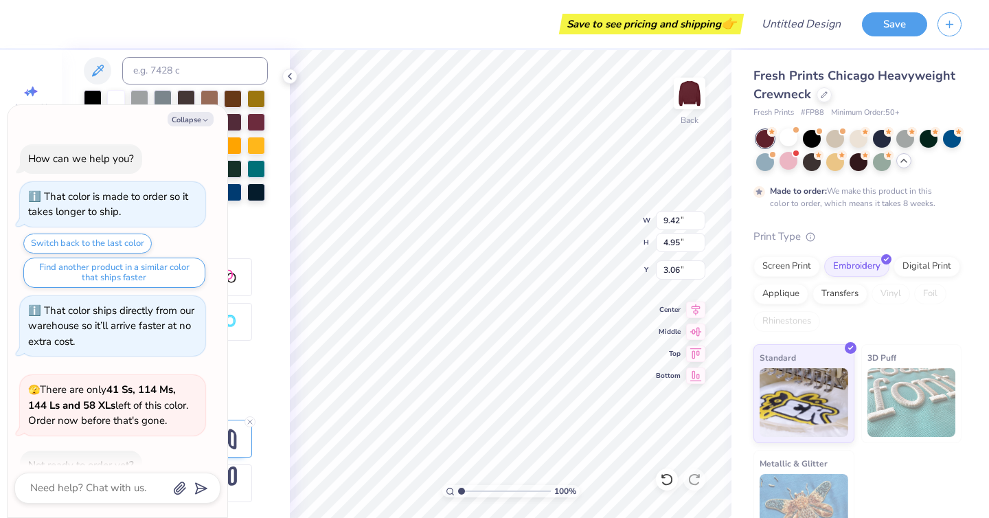
scroll to position [282, 0]
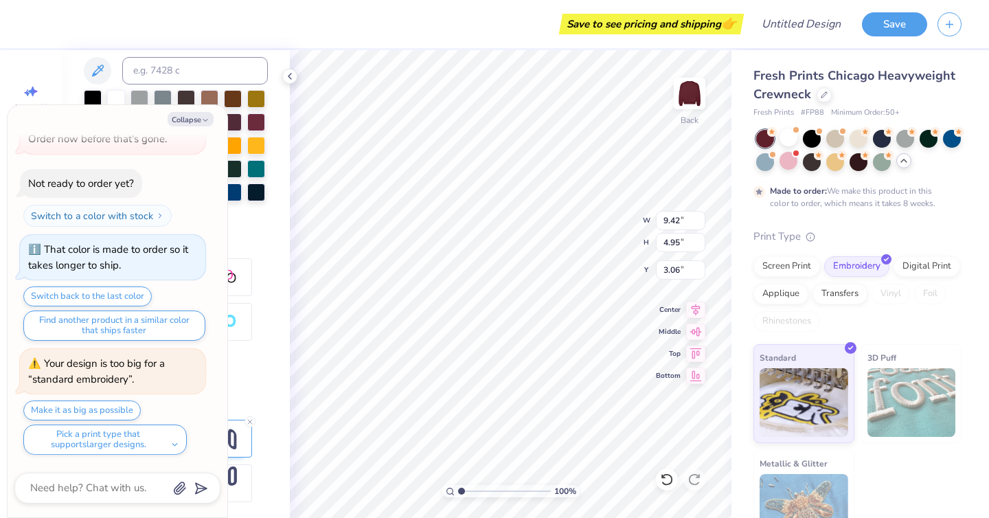
type textarea "x"
type input "11.79"
type input "6.19"
type input "1.82"
type textarea "x"
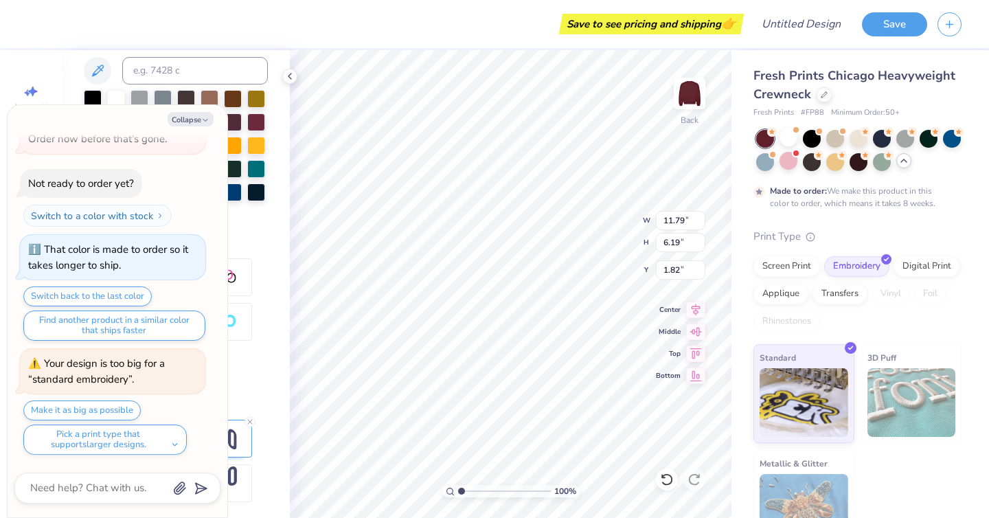
type input "3.61"
type textarea "x"
type input "9.09"
type textarea "x"
type input "10.31"
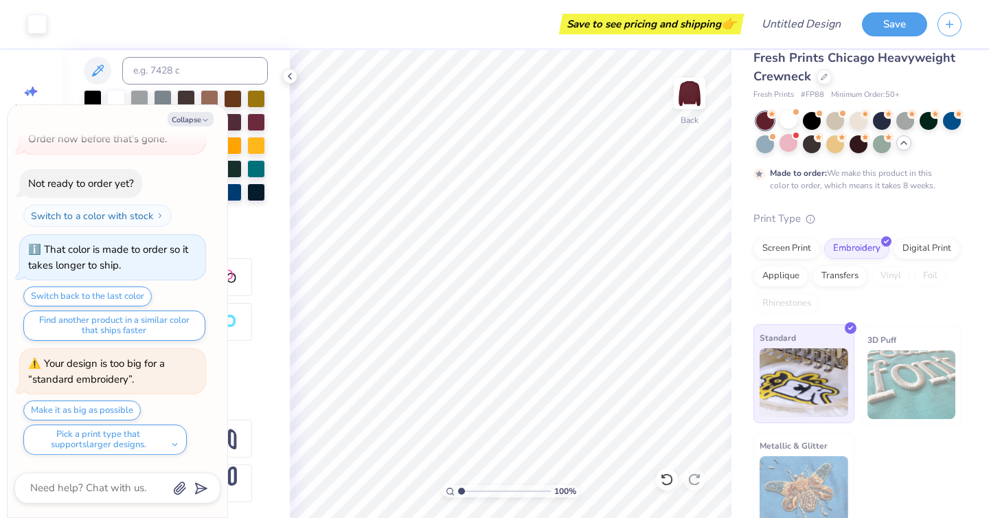
scroll to position [3, 0]
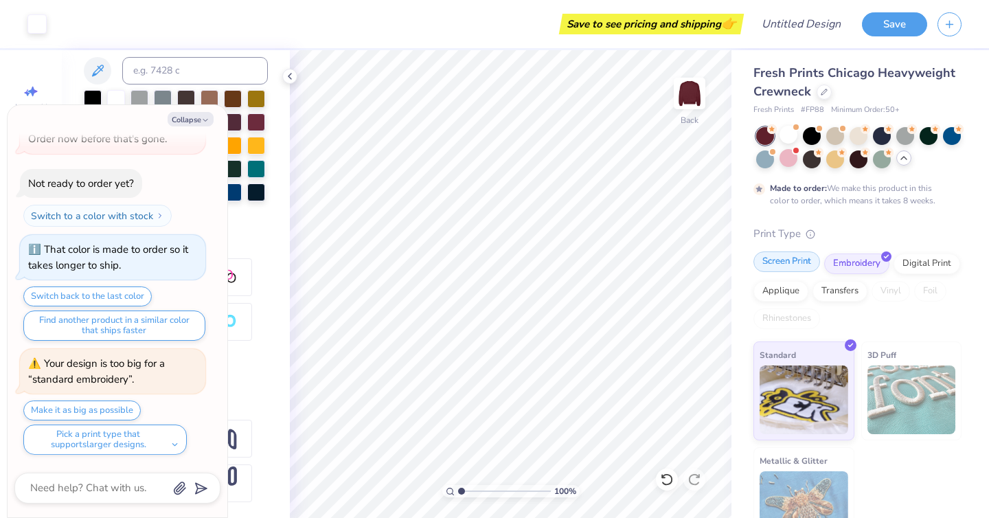
click at [778, 268] on div "Screen Print" at bounding box center [787, 261] width 67 height 21
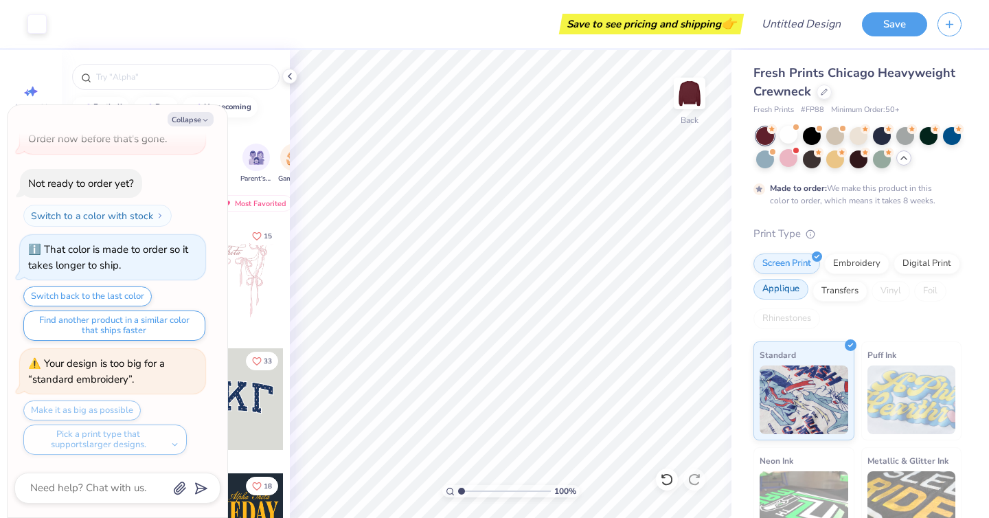
click at [784, 292] on div "Applique" at bounding box center [781, 289] width 55 height 21
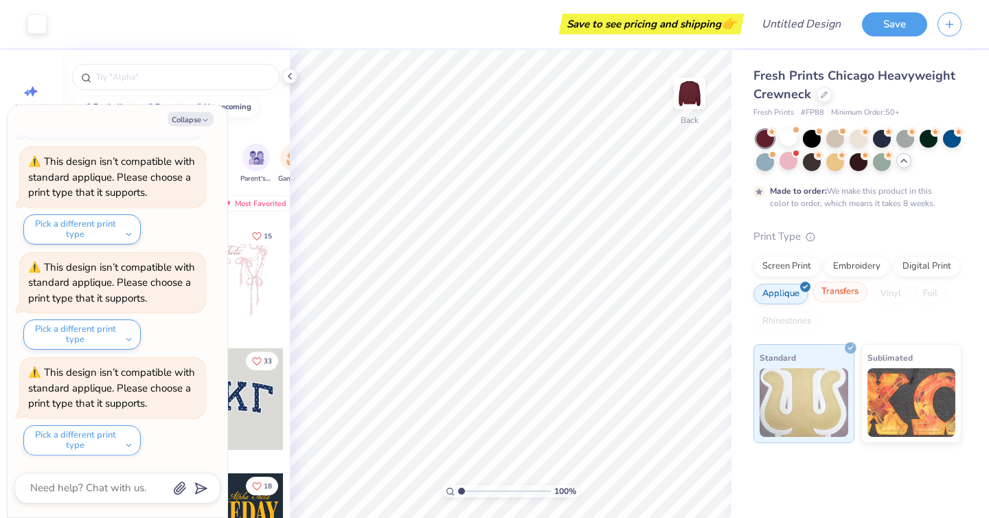
scroll to position [681, 0]
click at [832, 291] on div "Transfers" at bounding box center [840, 292] width 55 height 21
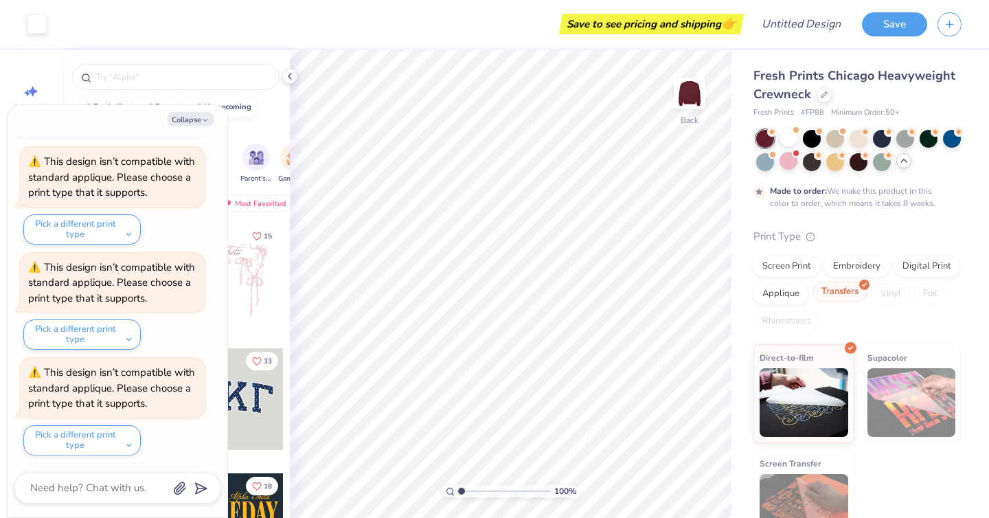
scroll to position [765, 0]
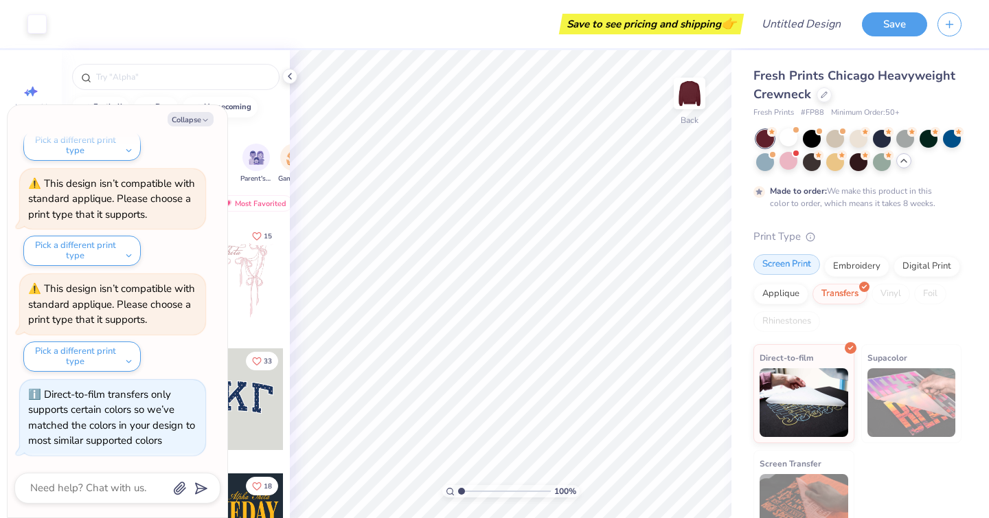
click at [786, 267] on div "Screen Print" at bounding box center [787, 264] width 67 height 21
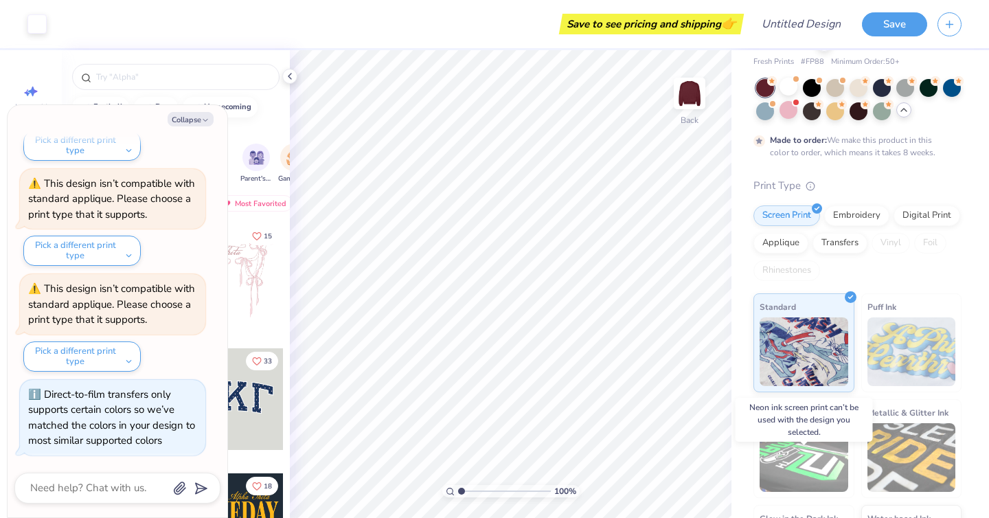
scroll to position [0, 0]
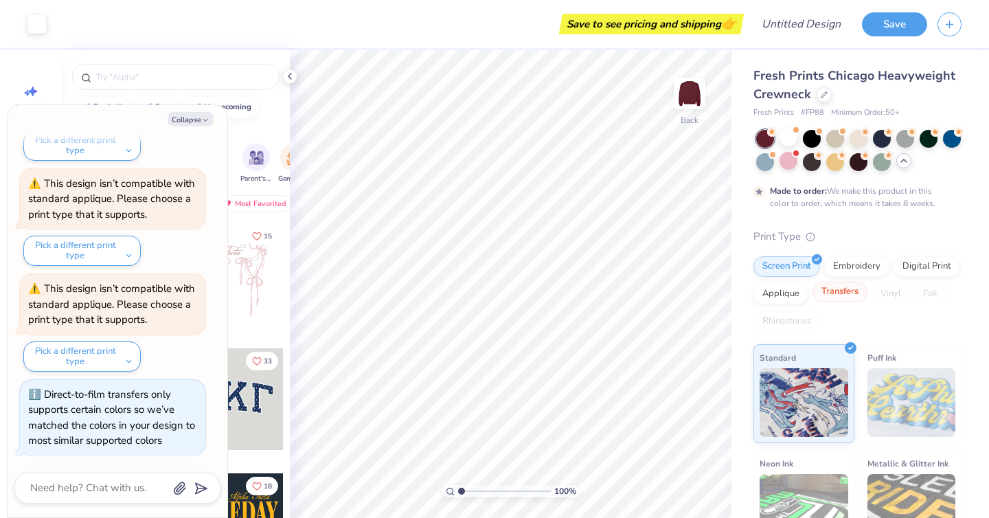
click at [833, 300] on div "Transfers" at bounding box center [840, 292] width 55 height 21
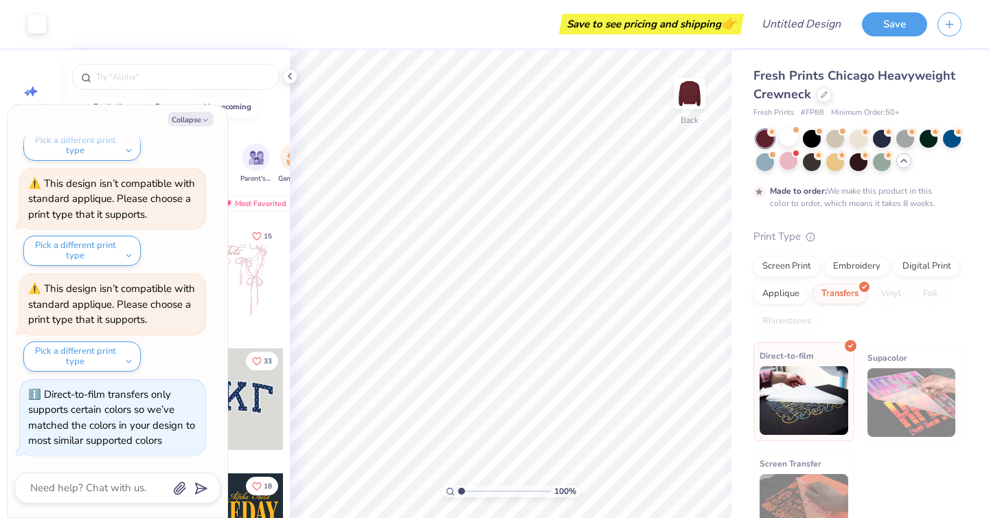
click at [822, 371] on img at bounding box center [804, 400] width 89 height 69
click at [787, 295] on div "Applique" at bounding box center [781, 292] width 55 height 21
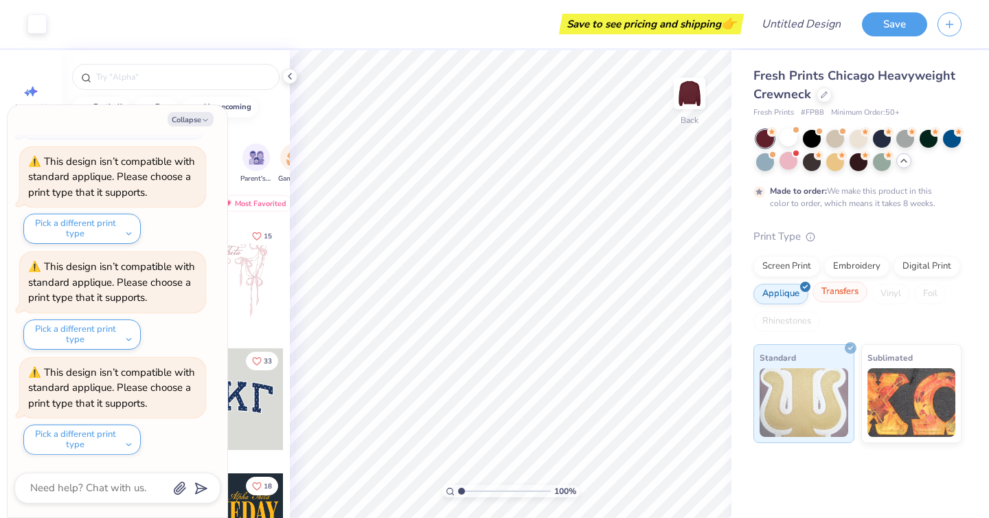
scroll to position [1166, 0]
click at [850, 293] on div "Transfers" at bounding box center [840, 292] width 55 height 21
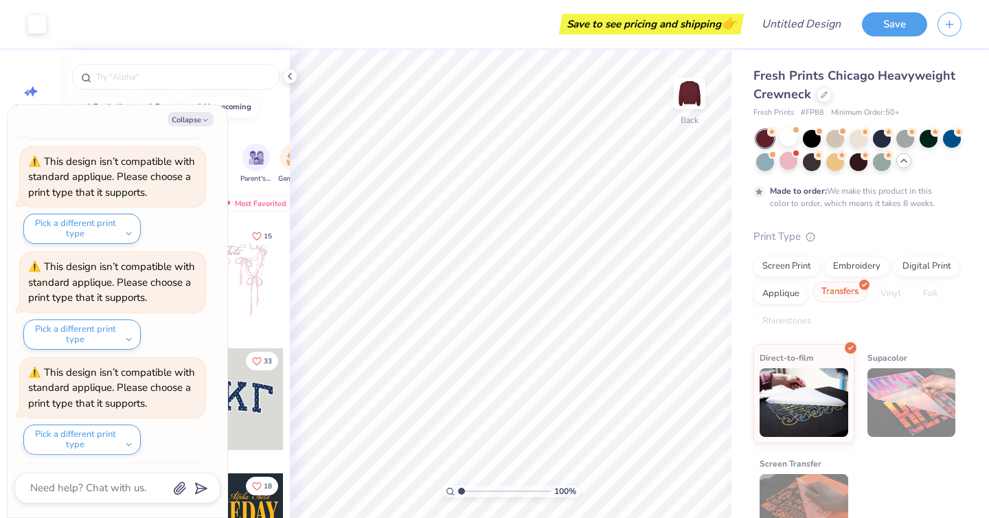
scroll to position [1250, 0]
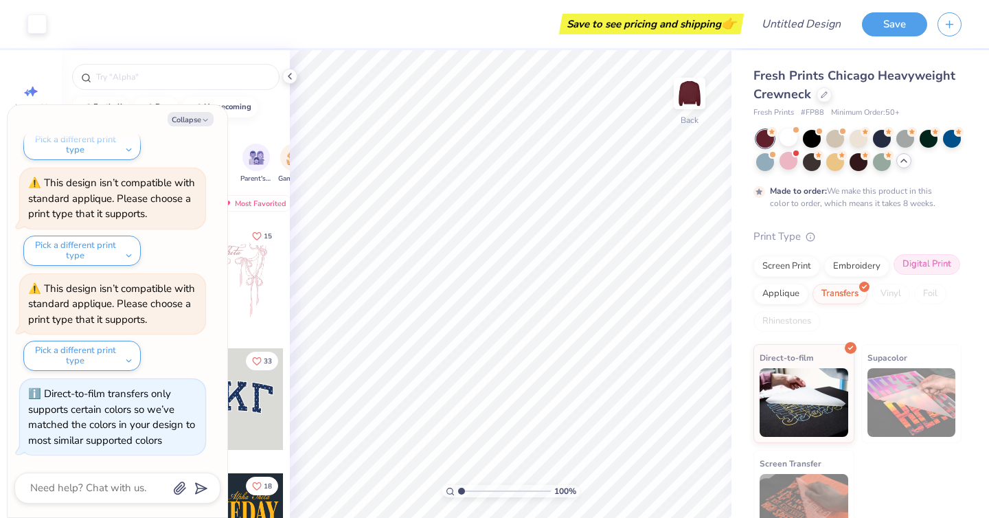
click at [931, 264] on div "Digital Print" at bounding box center [927, 264] width 67 height 21
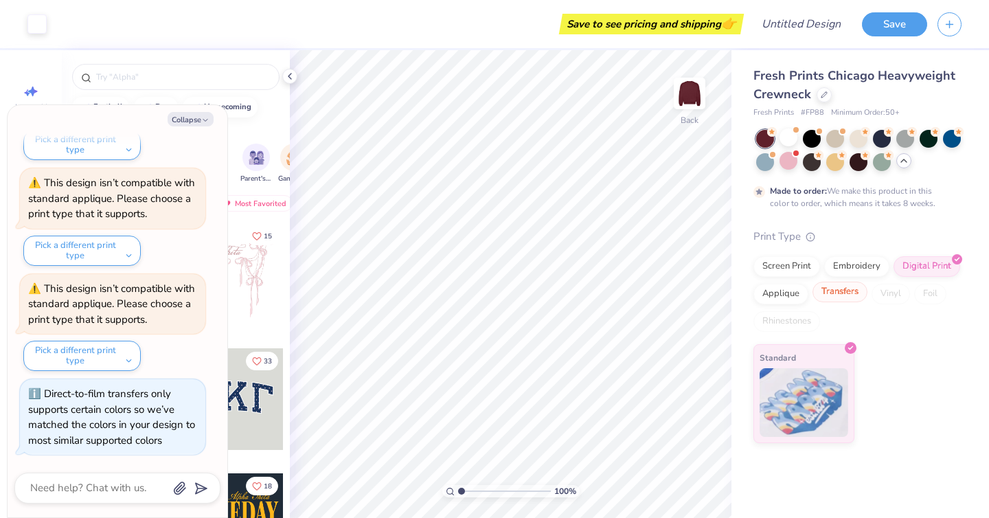
click at [848, 295] on div "Transfers" at bounding box center [840, 292] width 55 height 21
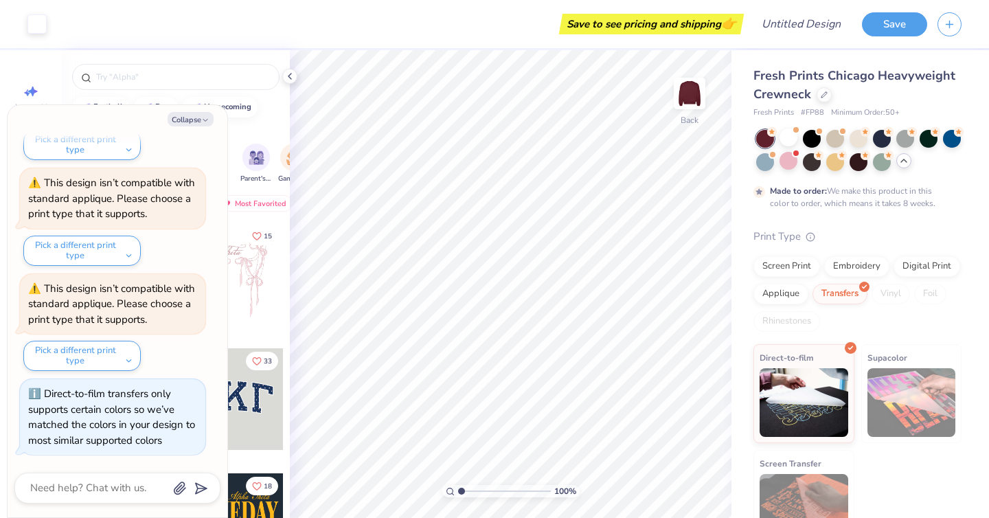
click at [859, 231] on div "Print Type" at bounding box center [858, 237] width 208 height 16
click at [291, 74] on icon at bounding box center [289, 76] width 11 height 11
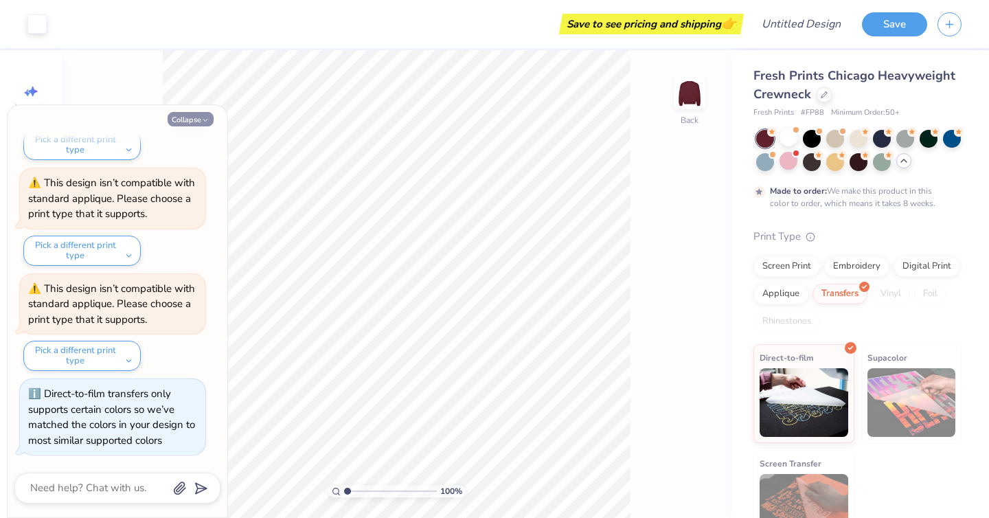
click at [188, 117] on button "Collapse" at bounding box center [191, 119] width 46 height 14
type textarea "x"
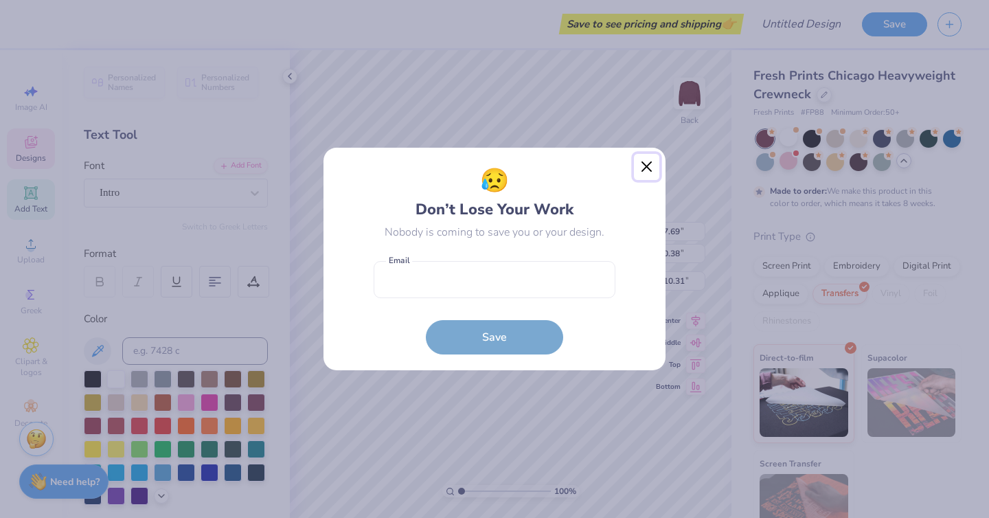
click at [651, 159] on button "Close" at bounding box center [647, 167] width 26 height 26
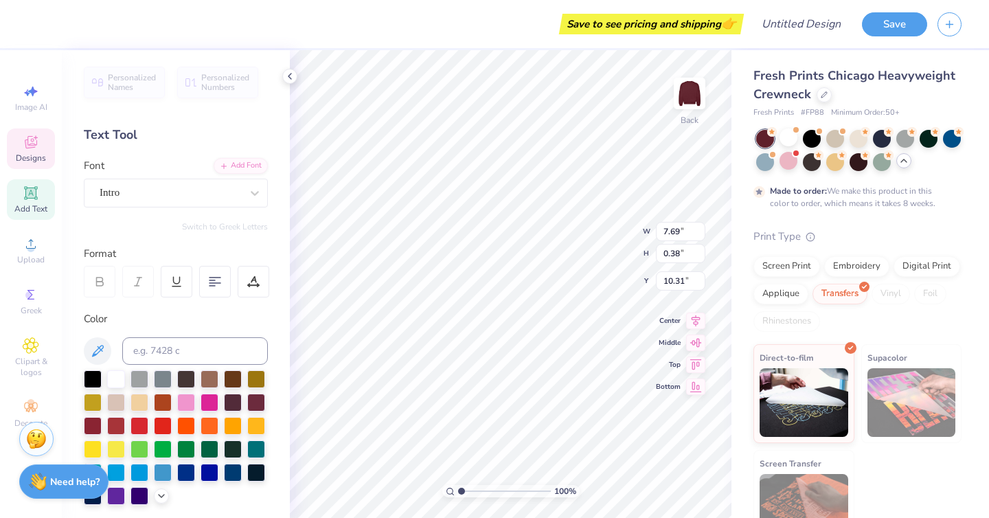
type input "9.62"
type input "0.47"
type input "10.27"
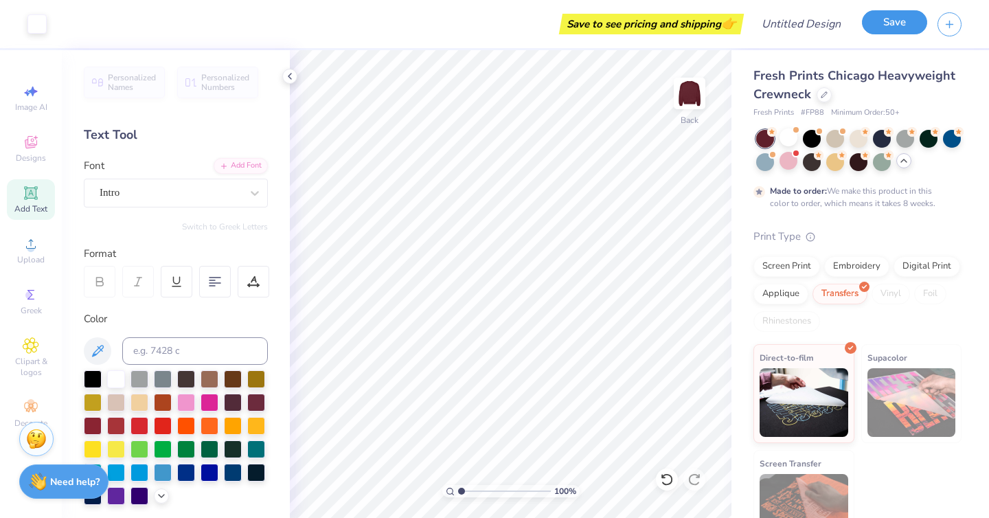
click at [898, 26] on button "Save" at bounding box center [894, 22] width 65 height 24
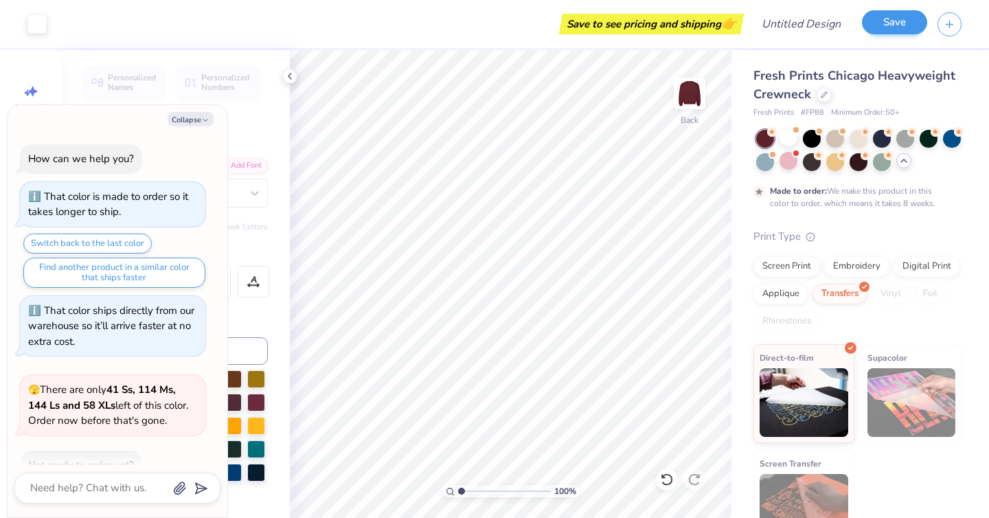
scroll to position [1287, 0]
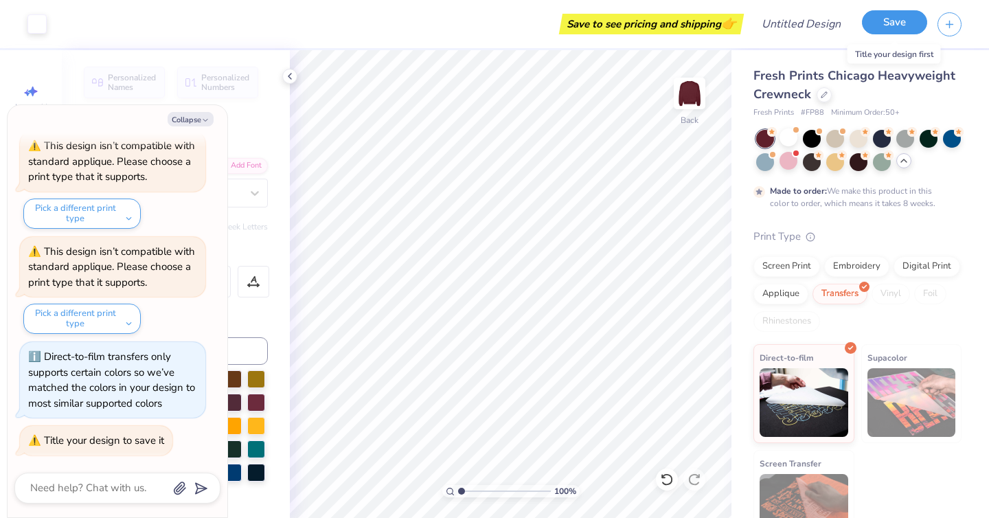
click at [900, 25] on button "Save" at bounding box center [894, 22] width 65 height 24
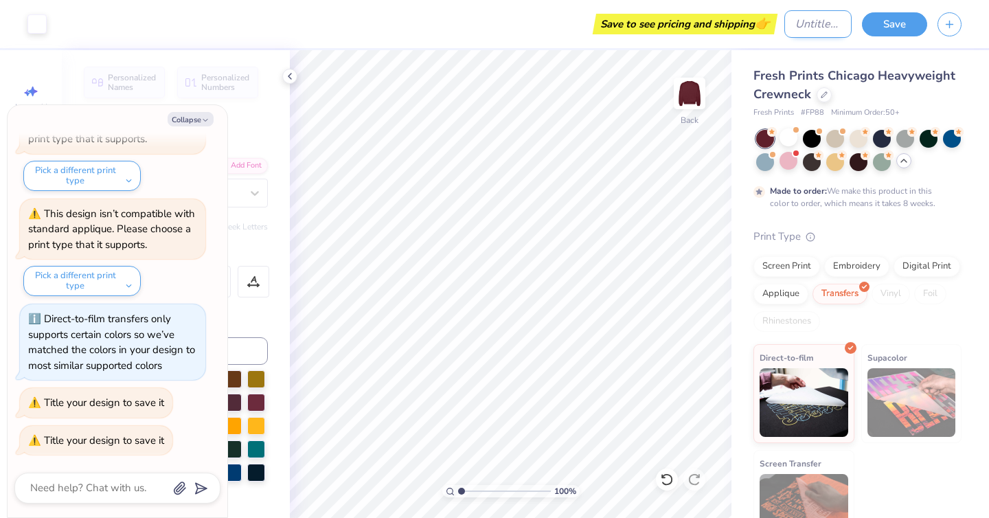
type textarea "x"
click at [806, 29] on input "Design Title" at bounding box center [817, 23] width 67 height 27
type input "g"
type textarea "x"
type input "ge"
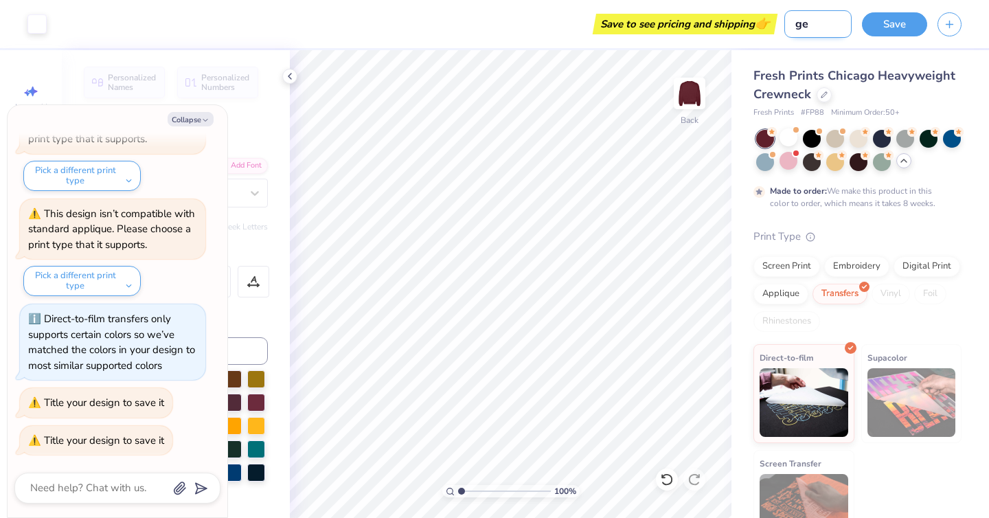
type textarea "x"
type input "gen"
type textarea "x"
type input "gene"
type textarea "x"
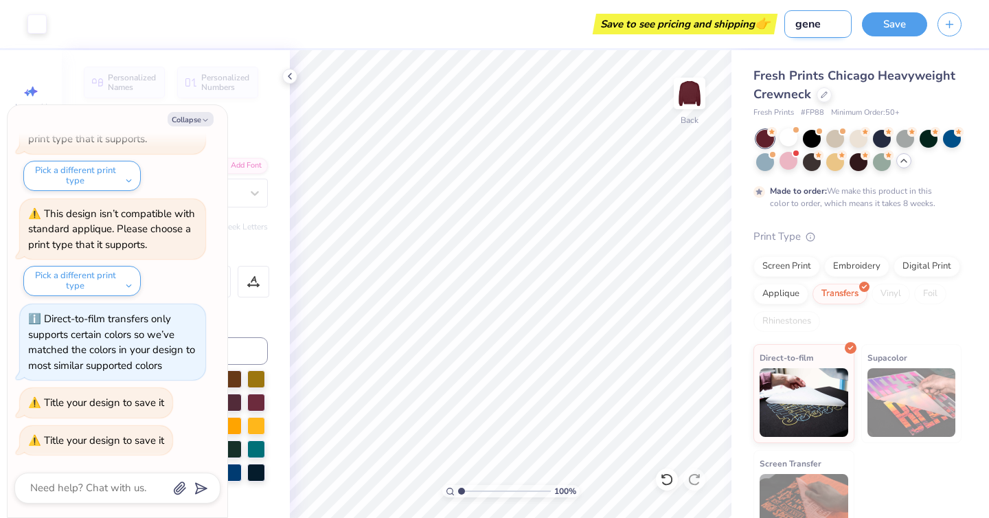
type input "gener"
type textarea "x"
type input "generi"
type textarea "x"
type input "generic"
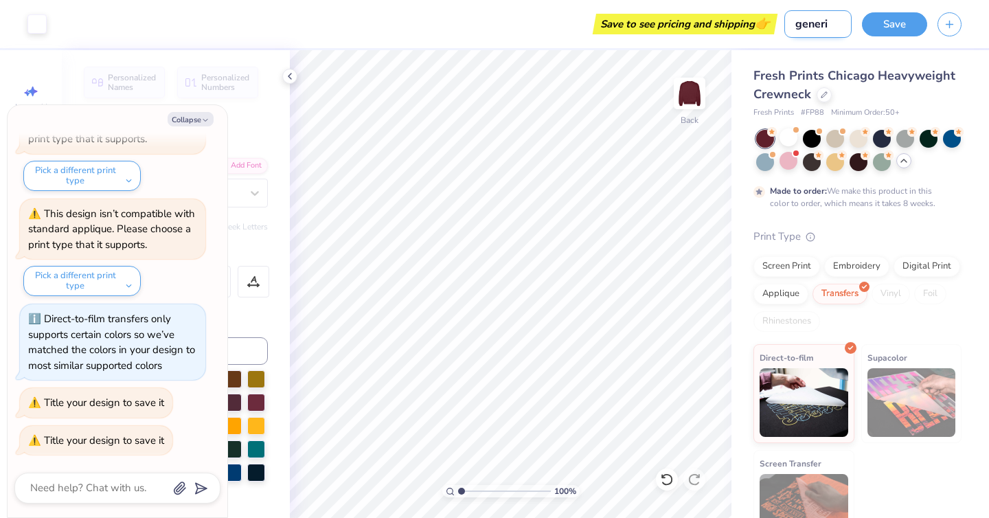
type textarea "x"
type input "generic"
click at [916, 22] on button "Save" at bounding box center [894, 22] width 65 height 24
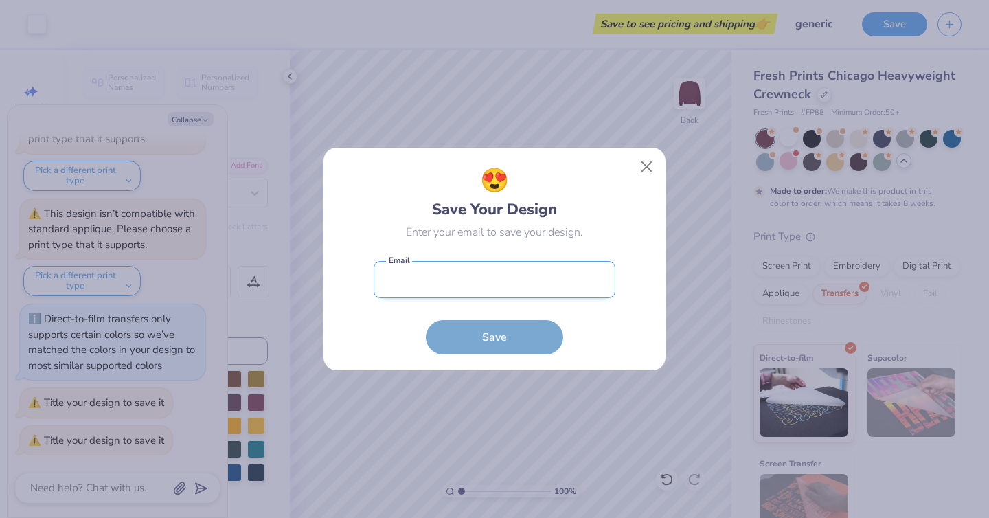
click at [497, 280] on input "email" at bounding box center [495, 280] width 242 height 38
type input "[EMAIL_ADDRESS][DOMAIN_NAME]"
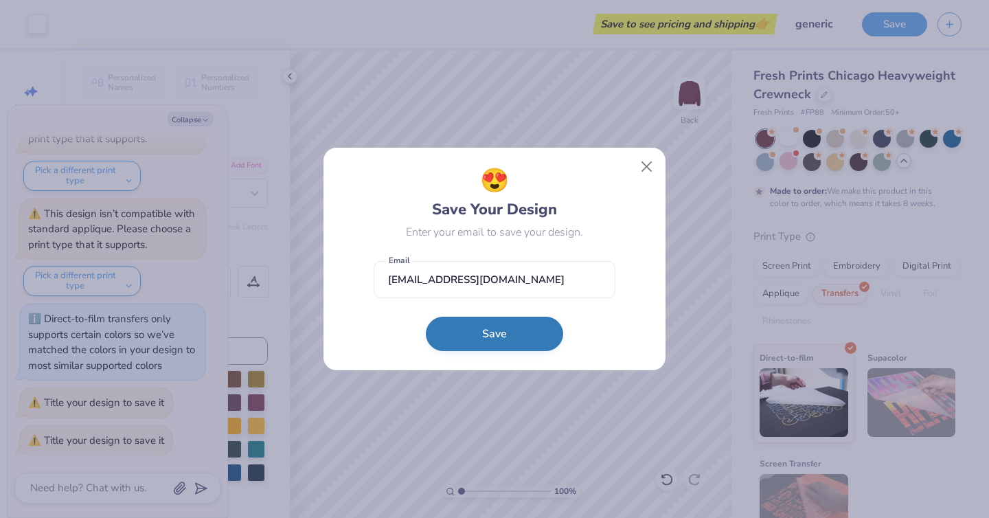
click at [504, 330] on button "Save" at bounding box center [494, 334] width 137 height 34
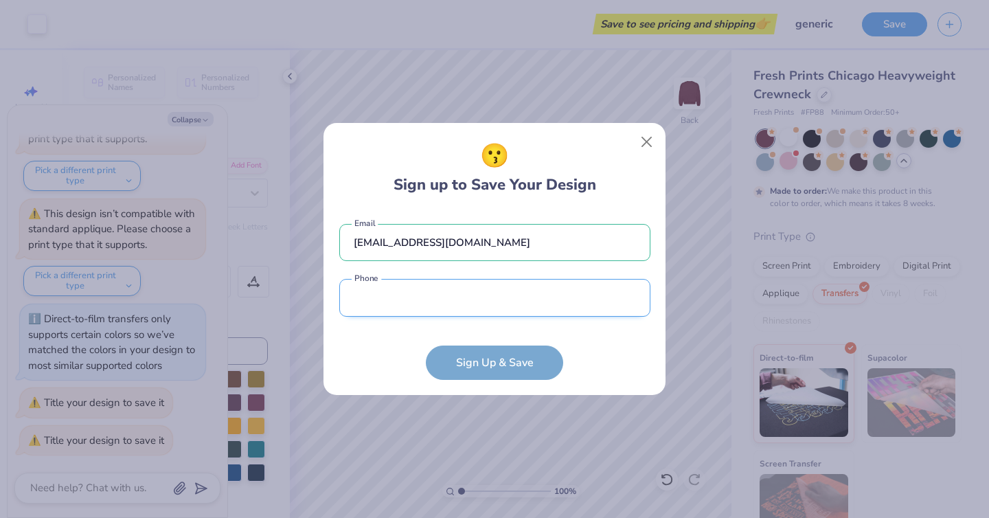
click at [471, 307] on input "tel" at bounding box center [494, 298] width 311 height 38
type input "[PHONE_NUMBER]"
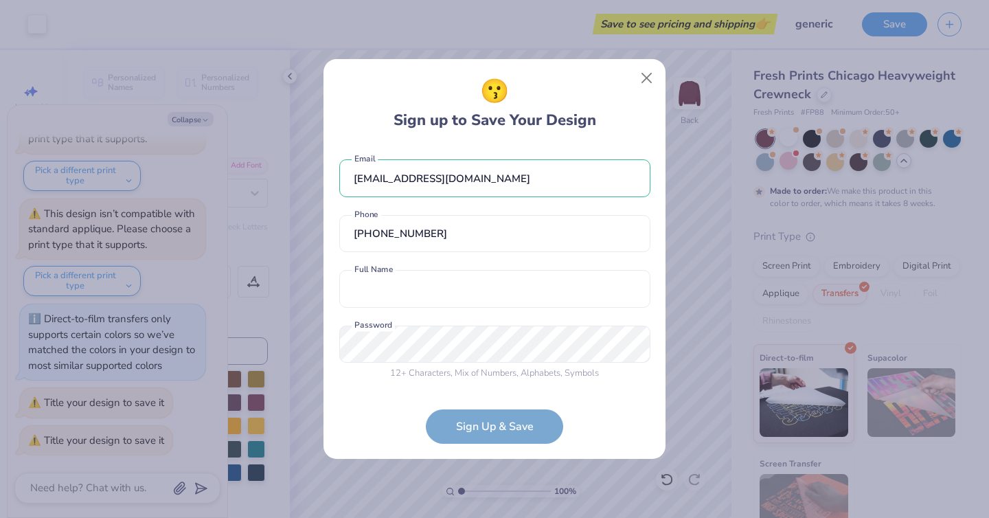
click at [495, 406] on form "[EMAIL_ADDRESS][DOMAIN_NAME] Email [PHONE_NUMBER] Phone Full Name is a required…" at bounding box center [494, 295] width 311 height 298
click at [449, 291] on input "text" at bounding box center [494, 289] width 311 height 38
type input "[PERSON_NAME]"
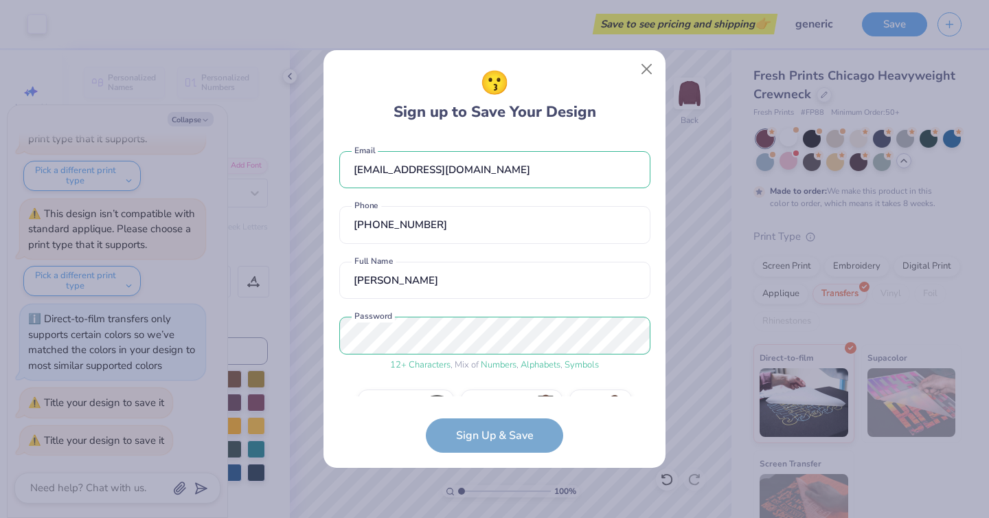
scroll to position [34, 0]
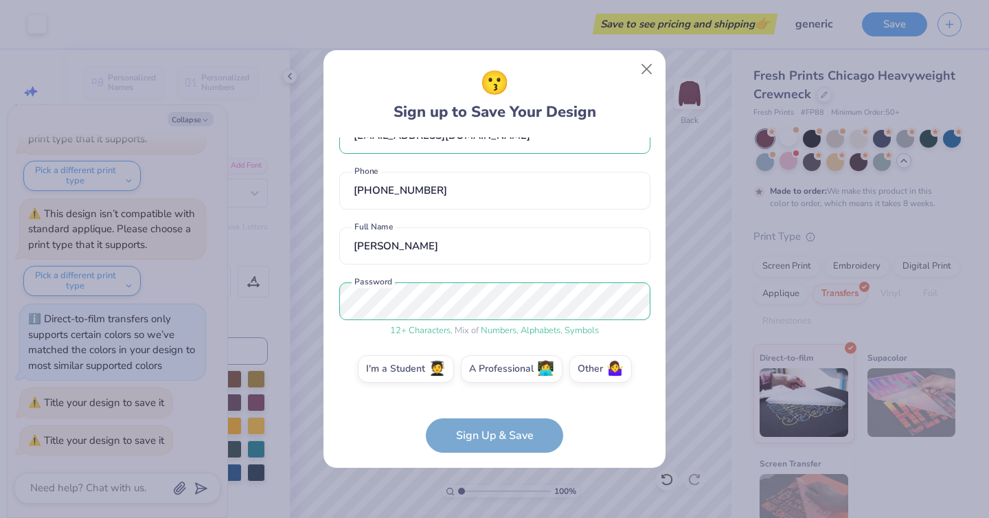
click at [524, 440] on form "[EMAIL_ADDRESS][DOMAIN_NAME] Email [PHONE_NUMBER] Phone [PERSON_NAME] Full Name…" at bounding box center [494, 294] width 311 height 315
click at [405, 376] on label "I'm a Student 🧑‍🎓" at bounding box center [406, 366] width 96 height 27
click at [490, 403] on input "I'm a Student 🧑‍🎓" at bounding box center [494, 407] width 9 height 9
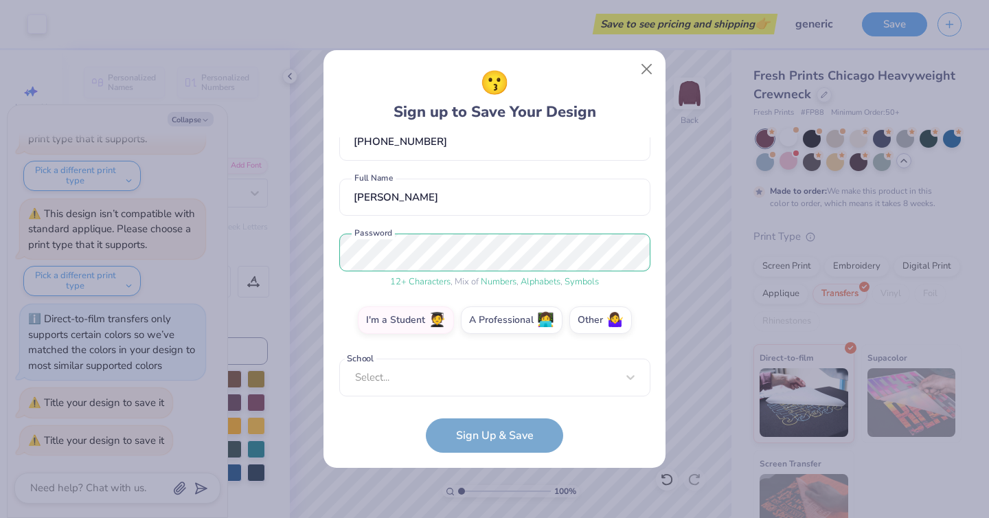
click at [510, 451] on form "[EMAIL_ADDRESS][DOMAIN_NAME] Email [PHONE_NUMBER] Phone [PERSON_NAME] Full Name…" at bounding box center [494, 294] width 311 height 315
click at [489, 384] on div "Select..." at bounding box center [494, 378] width 311 height 38
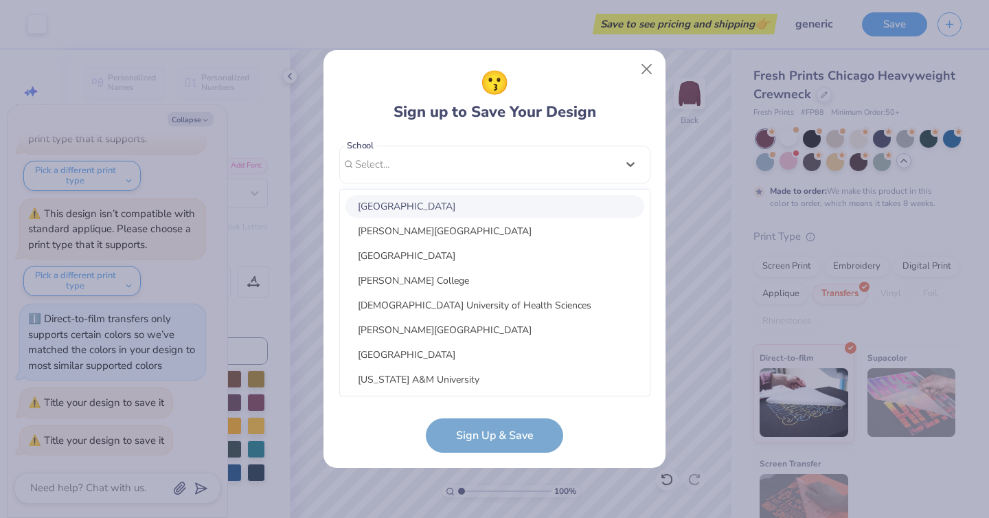
type input "b"
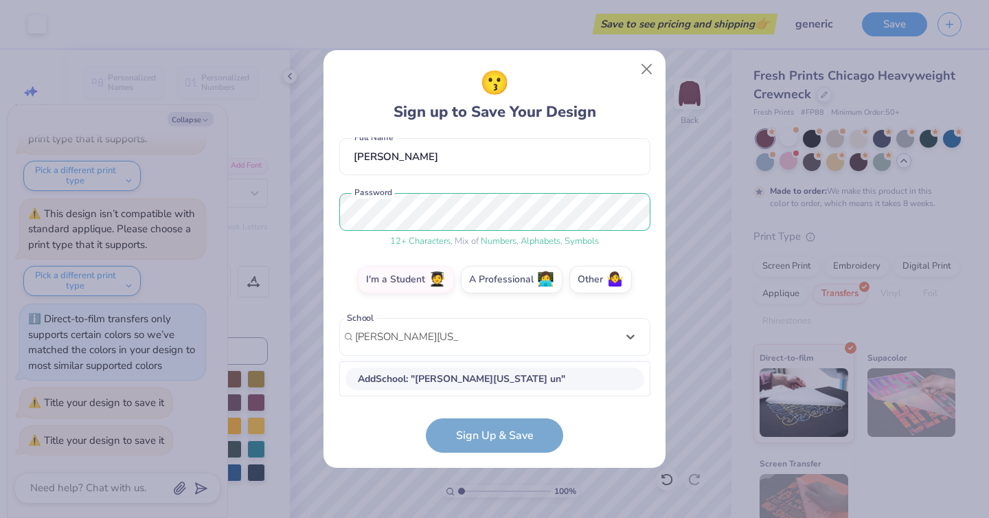
scroll to position [124, 0]
type input "[PERSON_NAME][GEOGRAPHIC_DATA][US_STATE]"
click at [498, 457] on div "😗 Sign up to Save Your Design [EMAIL_ADDRESS][DOMAIN_NAME] Email [PHONE_NUMBER]…" at bounding box center [495, 259] width 342 height 418
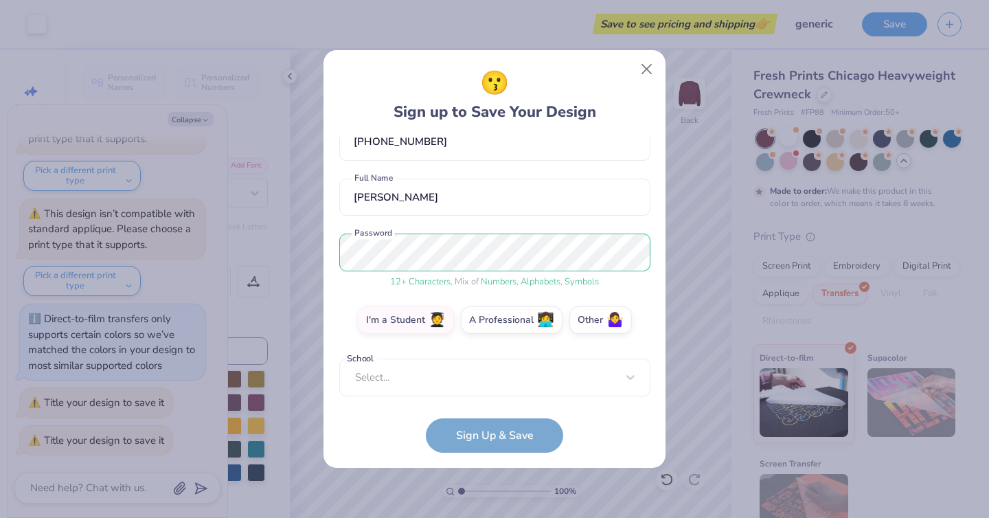
click at [498, 436] on form "[EMAIL_ADDRESS][DOMAIN_NAME] Email [PHONE_NUMBER] Phone [PERSON_NAME] Full Name…" at bounding box center [494, 294] width 311 height 315
click at [513, 440] on form "[EMAIL_ADDRESS][DOMAIN_NAME] Email [PHONE_NUMBER] Phone [PERSON_NAME] Full Name…" at bounding box center [494, 294] width 311 height 315
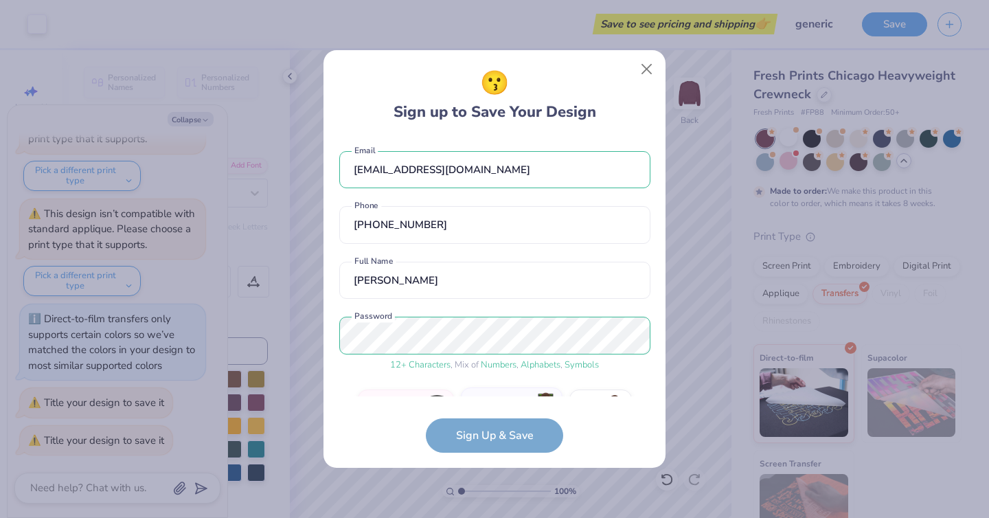
scroll to position [90, 0]
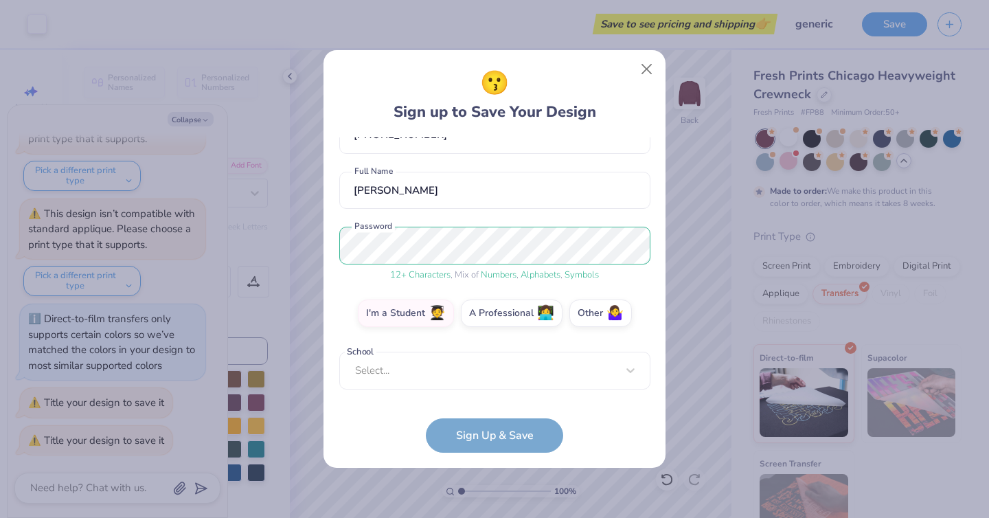
click at [465, 448] on form "[EMAIL_ADDRESS][DOMAIN_NAME] Email [PHONE_NUMBER] Phone [PERSON_NAME] Full Name…" at bounding box center [494, 294] width 311 height 315
click at [462, 387] on div "[EMAIL_ADDRESS][DOMAIN_NAME] Email [PHONE_NUMBER] Phone [PERSON_NAME] Full Name…" at bounding box center [494, 266] width 311 height 259
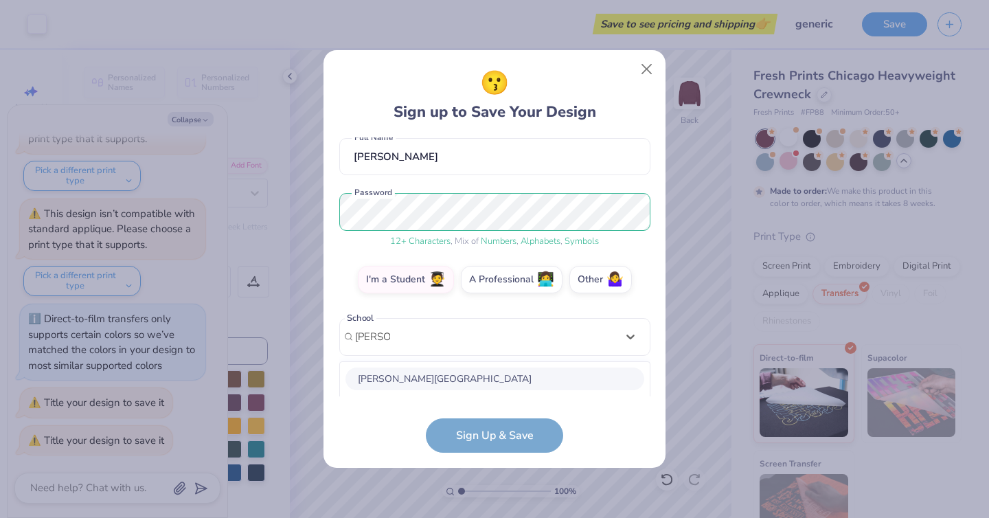
scroll to position [227, 0]
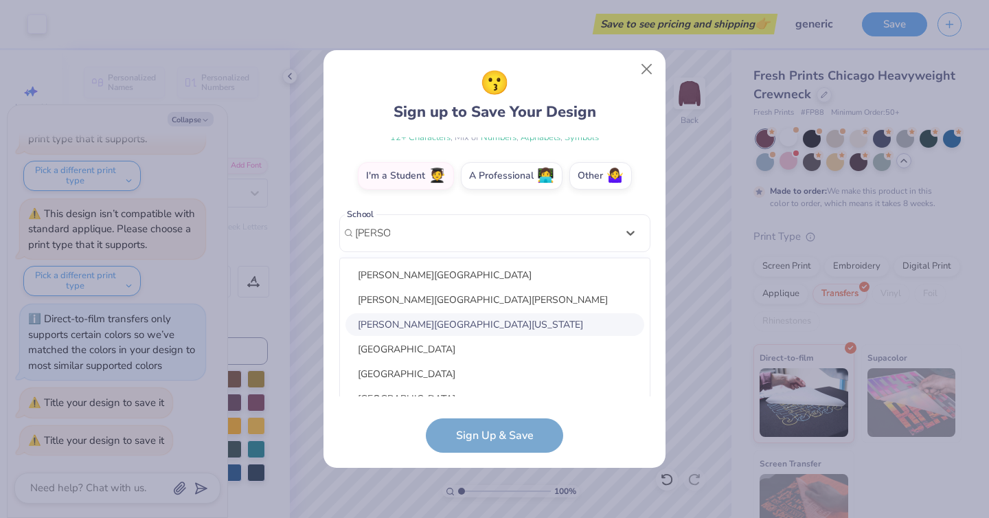
click at [416, 318] on div "[PERSON_NAME][GEOGRAPHIC_DATA][US_STATE]" at bounding box center [495, 324] width 299 height 23
type input "[PERSON_NAME]"
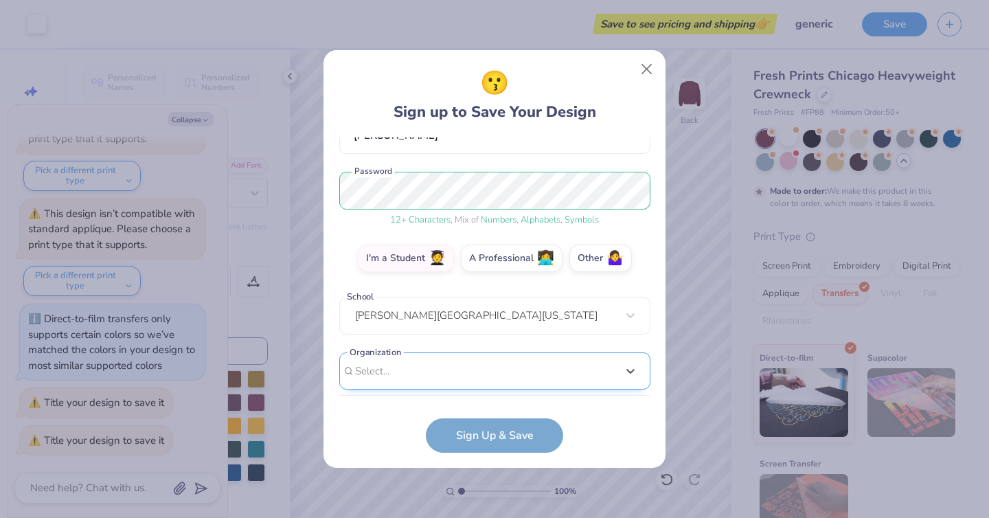
click at [449, 374] on div "option focused, 8 of 15. 15 results available. Use Up and Down to choose option…" at bounding box center [494, 477] width 311 height 251
click at [467, 421] on form "[EMAIL_ADDRESS][DOMAIN_NAME] Email [PHONE_NUMBER] Phone [PERSON_NAME] Full Name…" at bounding box center [494, 294] width 311 height 315
click at [473, 440] on form "[EMAIL_ADDRESS][DOMAIN_NAME] Email [PHONE_NUMBER] Phone [PERSON_NAME] Full Name…" at bounding box center [494, 294] width 311 height 315
click at [494, 437] on form "[EMAIL_ADDRESS][DOMAIN_NAME] Email [PHONE_NUMBER] Phone [PERSON_NAME] Full Name…" at bounding box center [494, 294] width 311 height 315
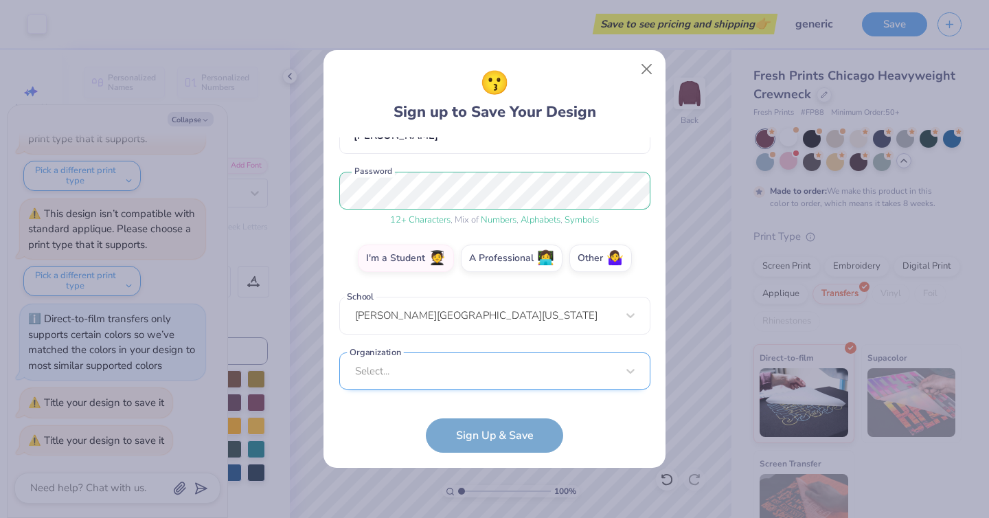
scroll to position [0, 0]
click at [492, 370] on div "Select..." at bounding box center [494, 371] width 311 height 38
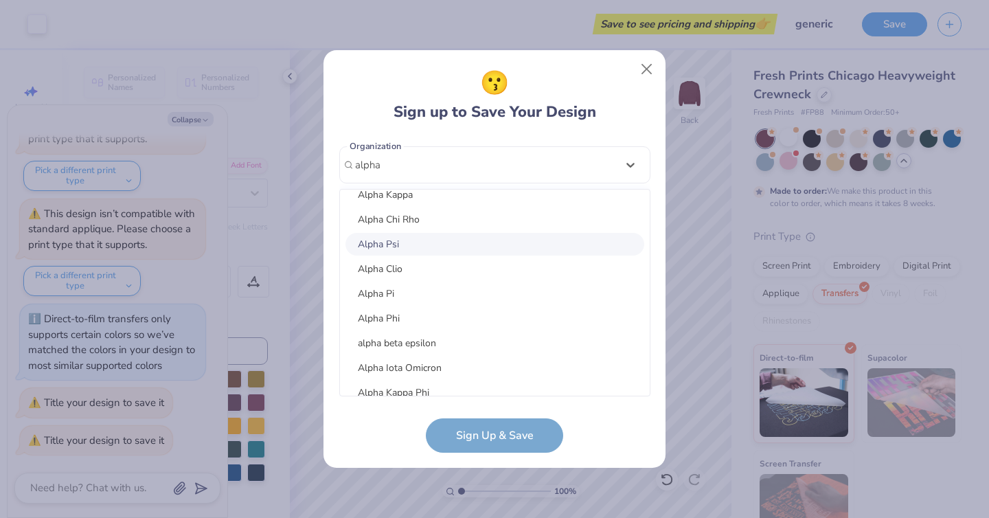
scroll to position [120, 0]
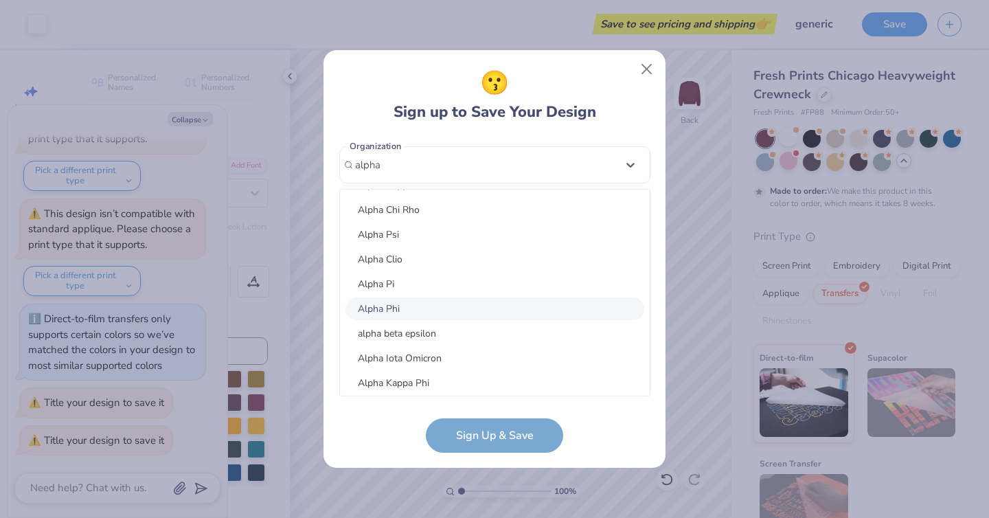
click at [402, 309] on div "Alpha Phi" at bounding box center [495, 308] width 299 height 23
type input "alpha"
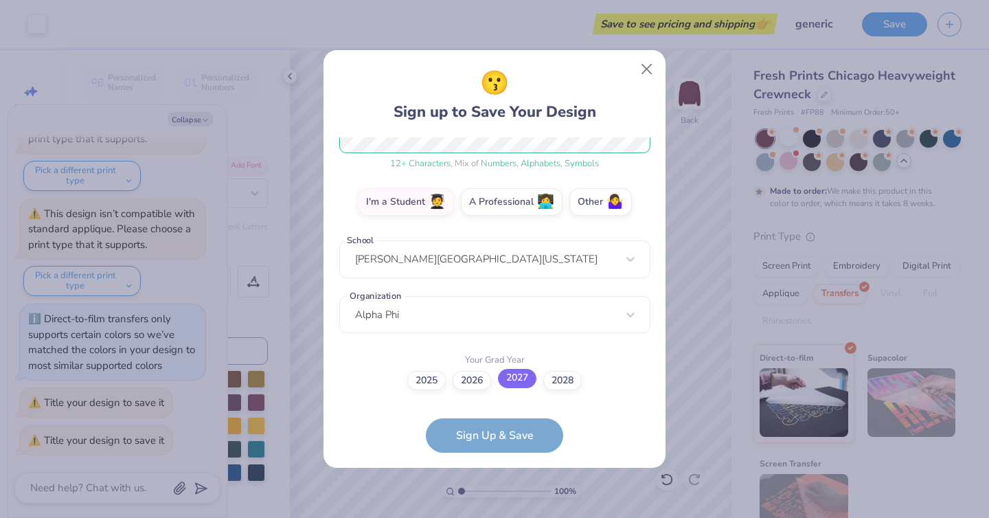
click at [519, 385] on label "2027" at bounding box center [517, 378] width 38 height 19
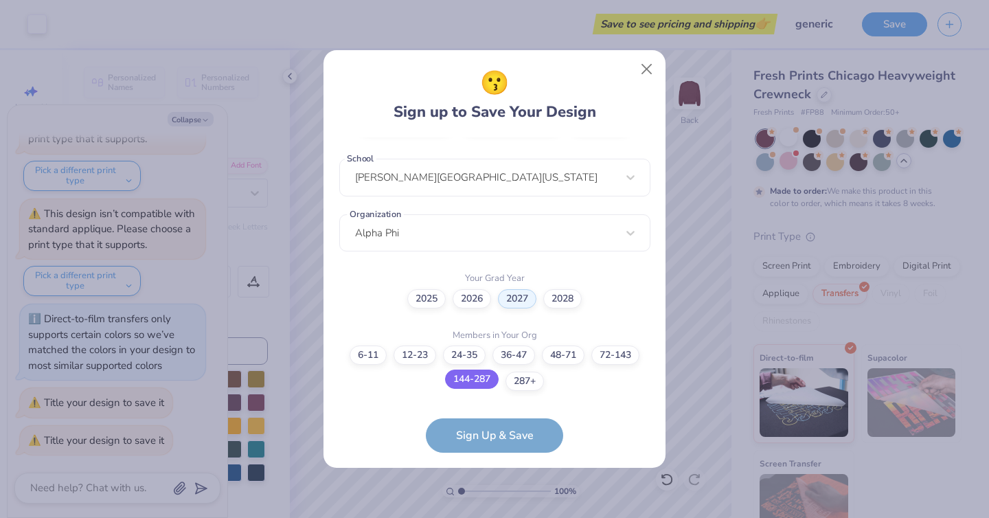
click at [473, 382] on label "144-287" at bounding box center [472, 379] width 54 height 19
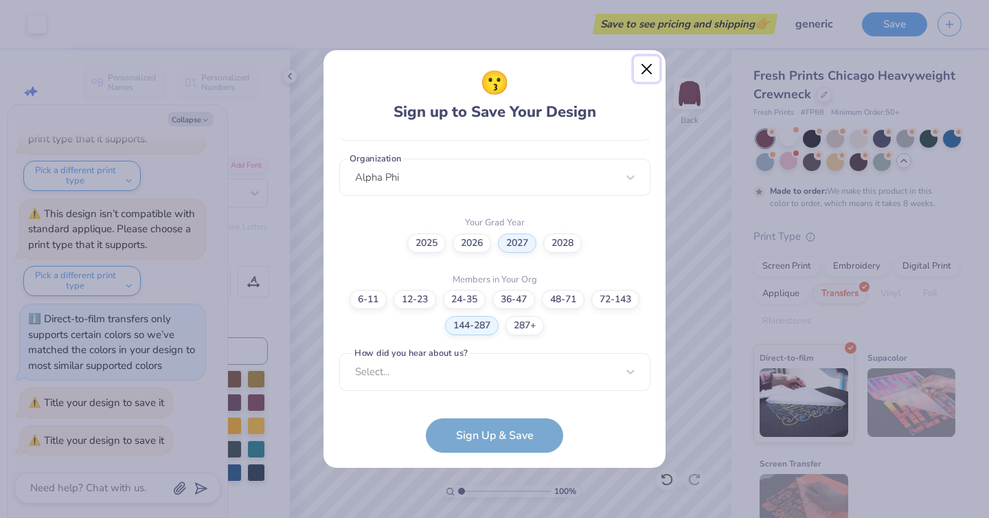
click at [641, 74] on button "Close" at bounding box center [647, 69] width 26 height 26
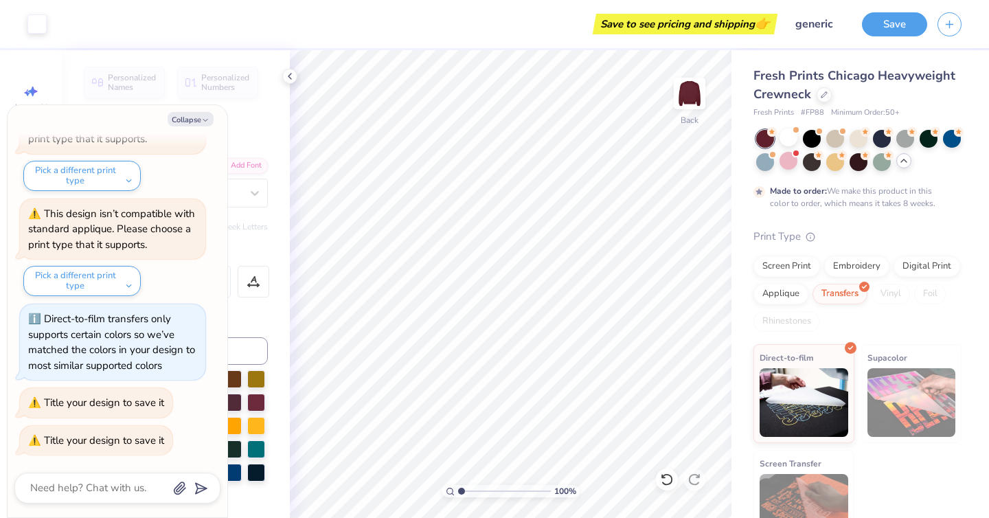
click at [119, 45] on div "Save to see pricing and shipping 👉" at bounding box center [415, 24] width 717 height 48
click at [27, 26] on div at bounding box center [36, 22] width 19 height 19
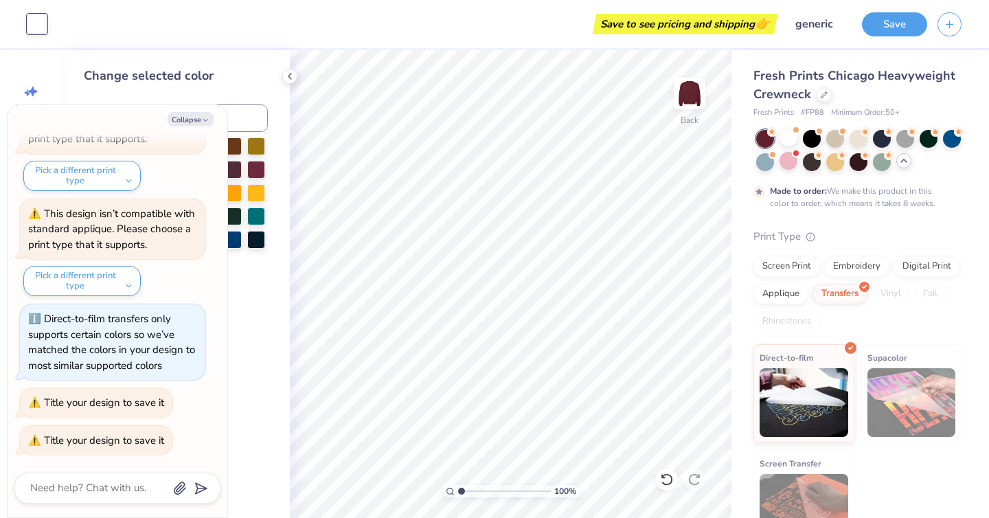
type textarea "x"
